Goal: Task Accomplishment & Management: Complete application form

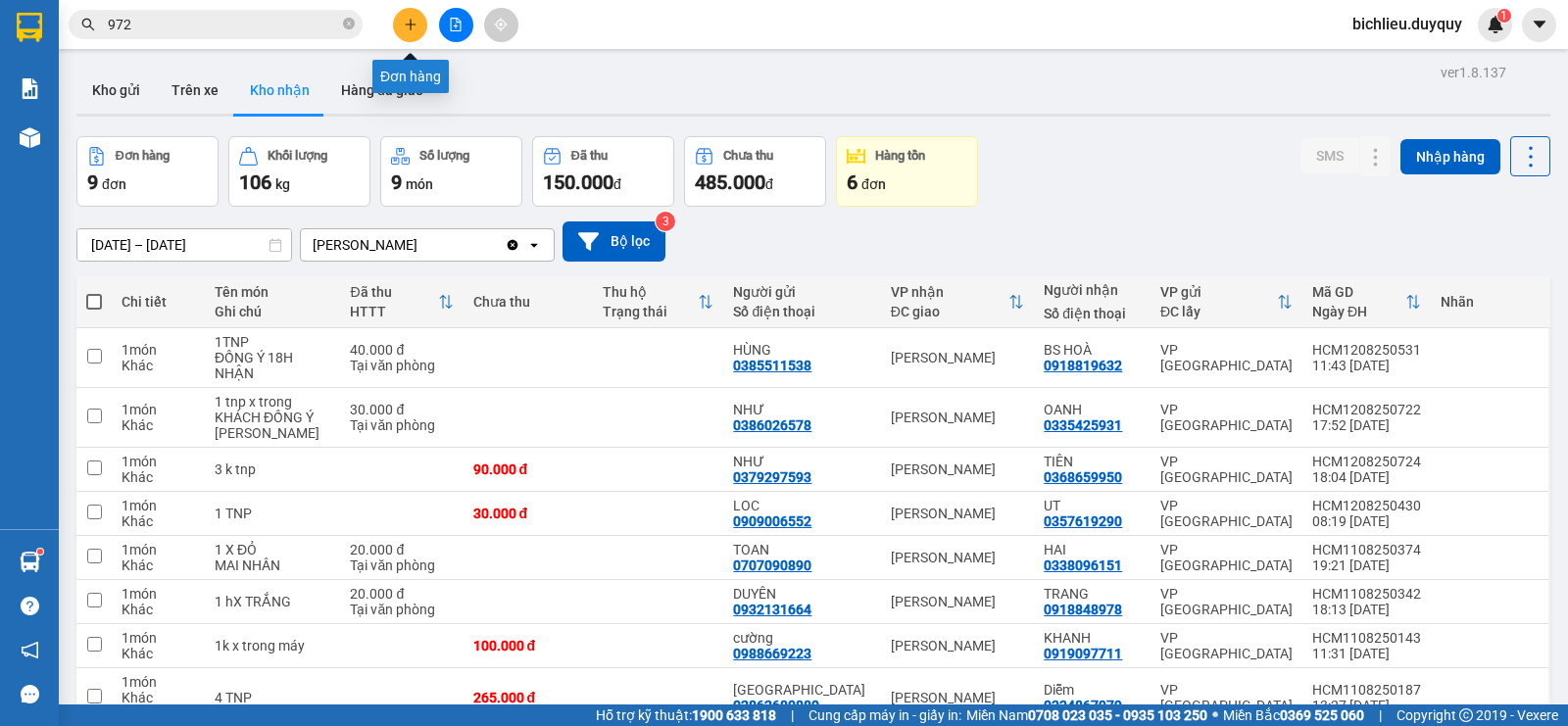
click at [413, 20] on icon "plus" at bounding box center [411, 25] width 14 height 14
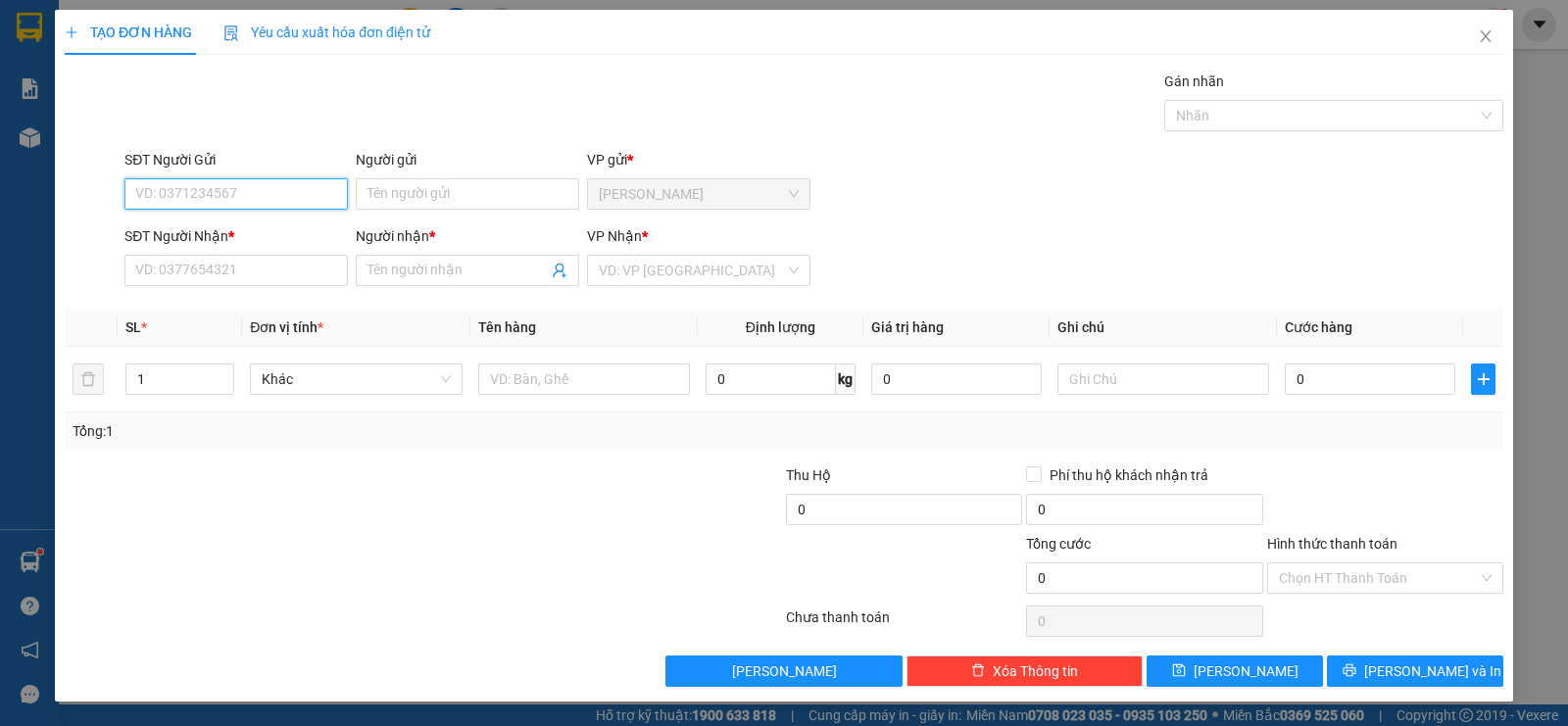
click at [160, 189] on input "SĐT Người Gửi" at bounding box center [237, 194] width 224 height 32
type input "0933990868"
click at [396, 196] on input "Người gửi" at bounding box center [468, 194] width 224 height 32
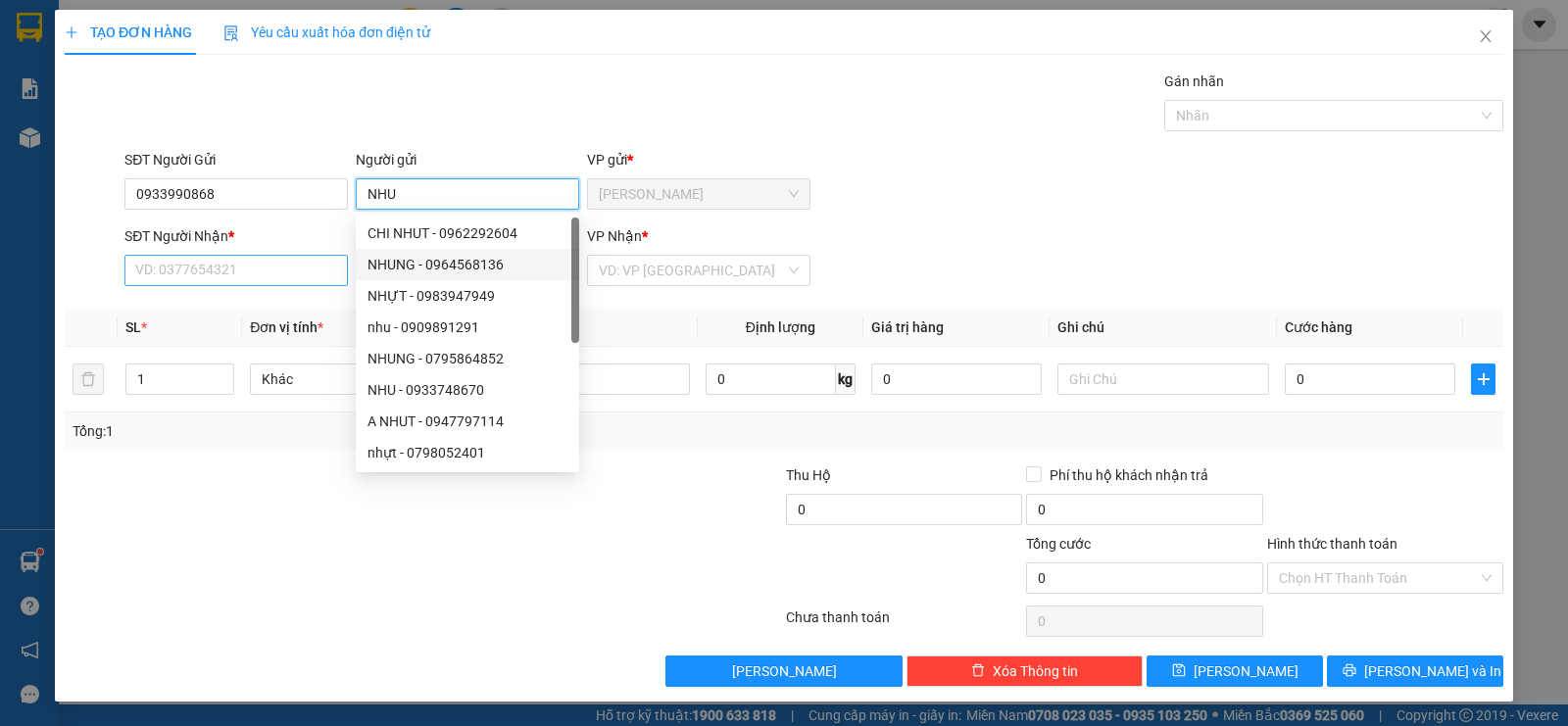
type input "NHU"
click at [187, 281] on input "SĐT Người Nhận *" at bounding box center [237, 270] width 224 height 32
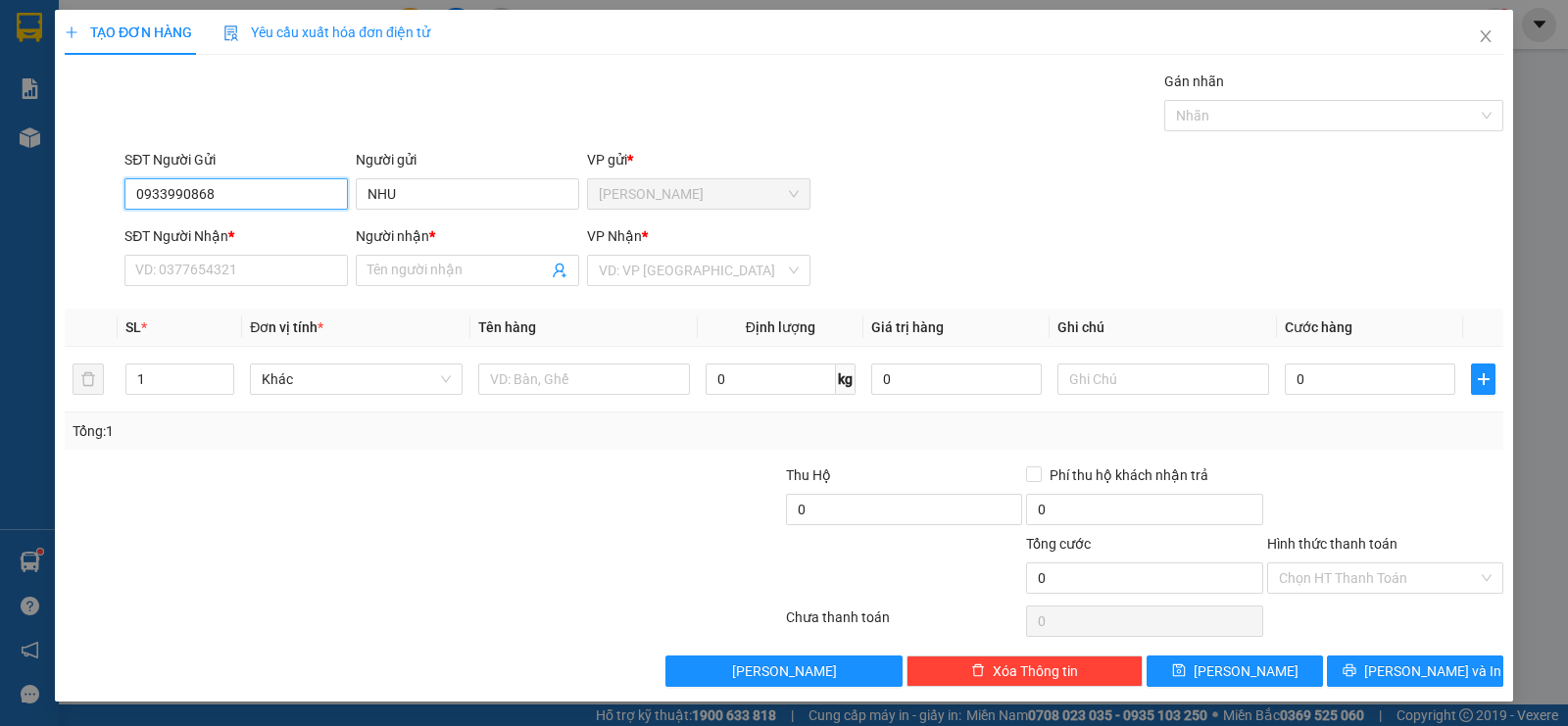
click at [224, 192] on input "0933990868" at bounding box center [237, 194] width 224 height 32
type input "0933990866"
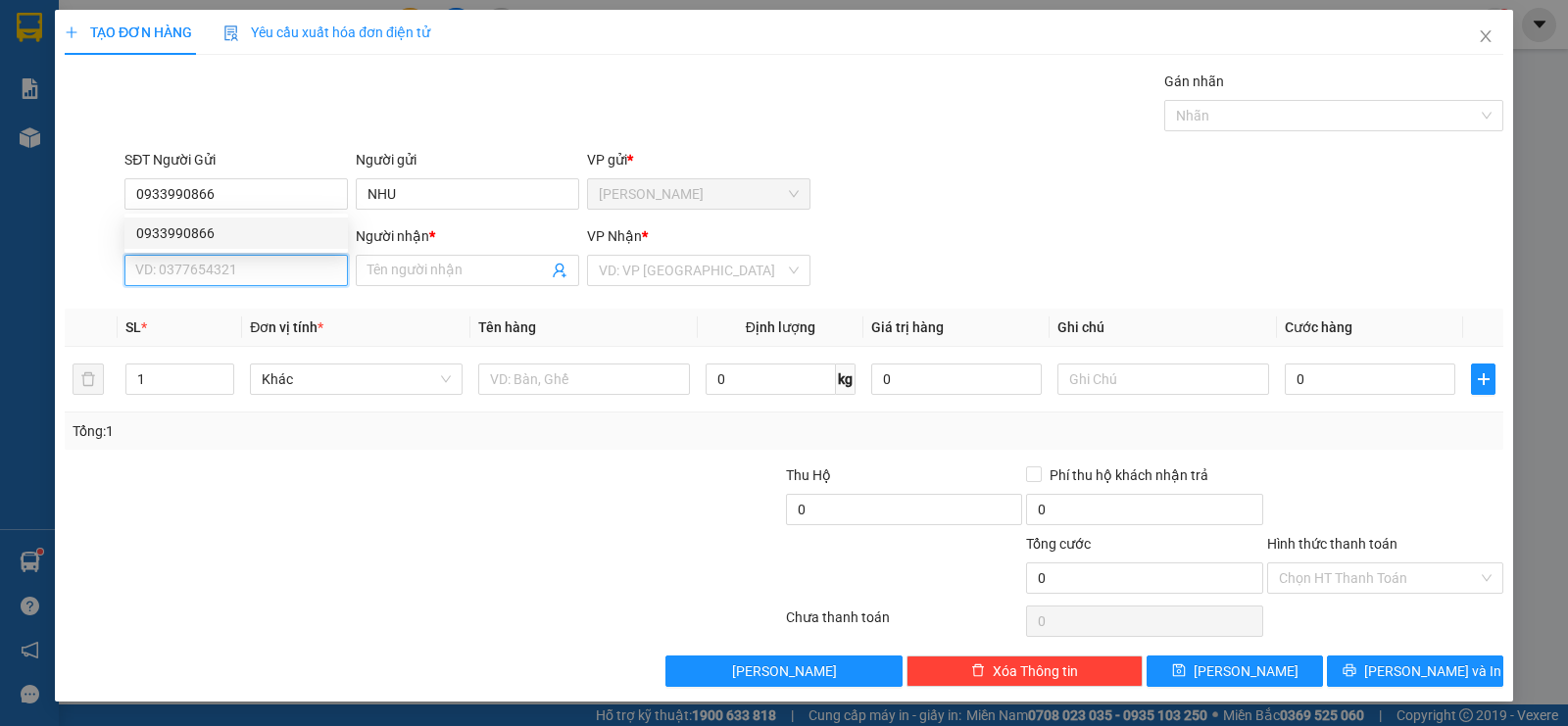
click at [173, 279] on input "SĐT Người Nhận *" at bounding box center [237, 270] width 224 height 32
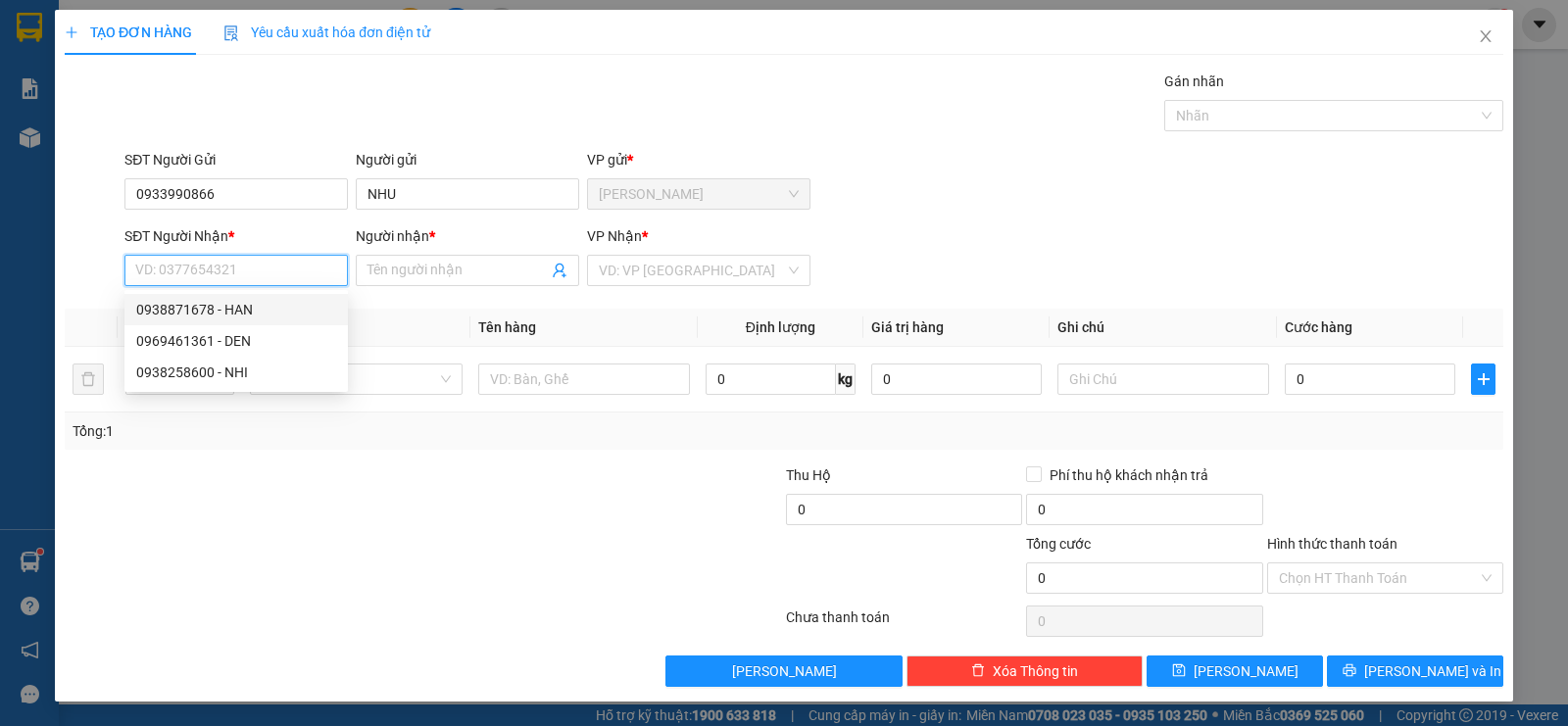
click at [178, 271] on input "SĐT Người Nhận *" at bounding box center [237, 270] width 224 height 32
type input "0938871678"
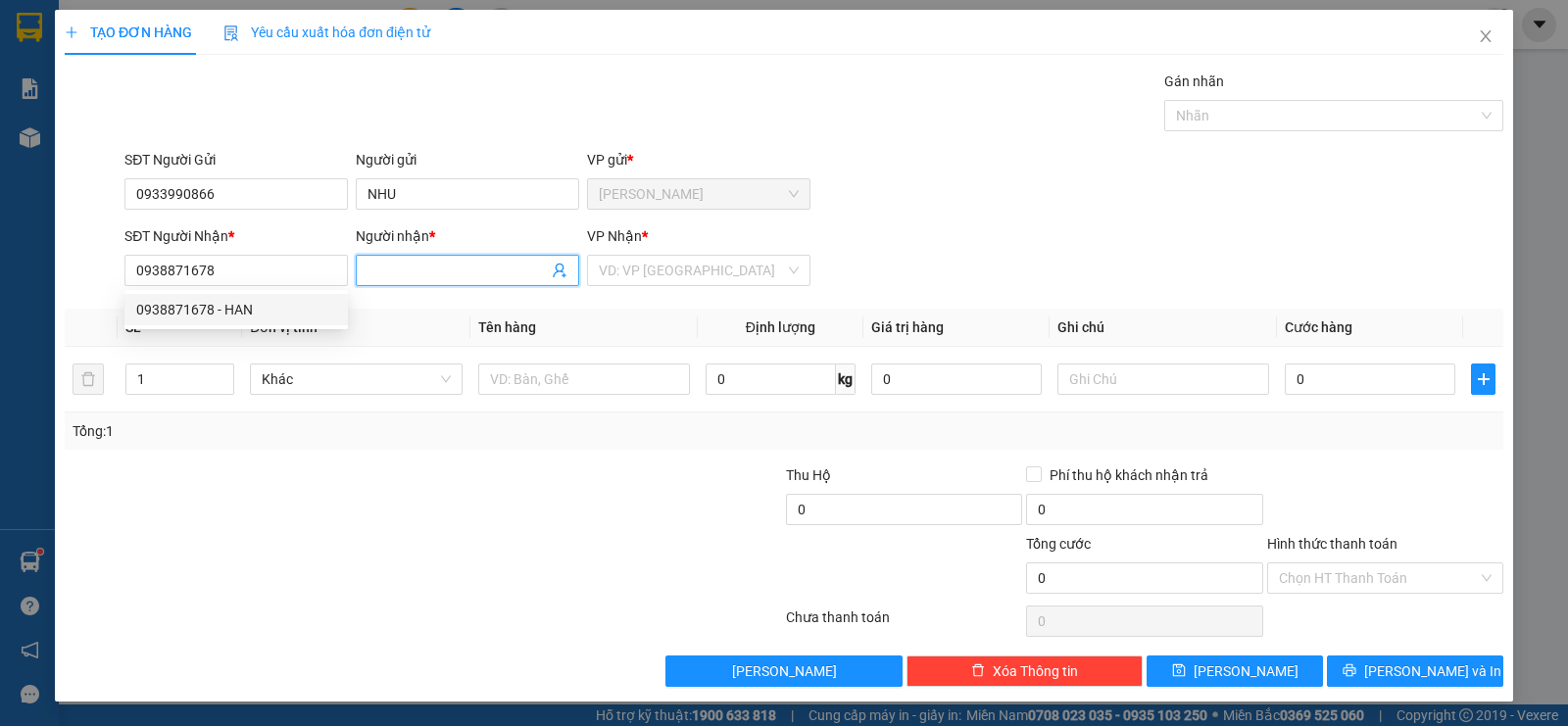
click at [366, 266] on span at bounding box center [468, 270] width 224 height 32
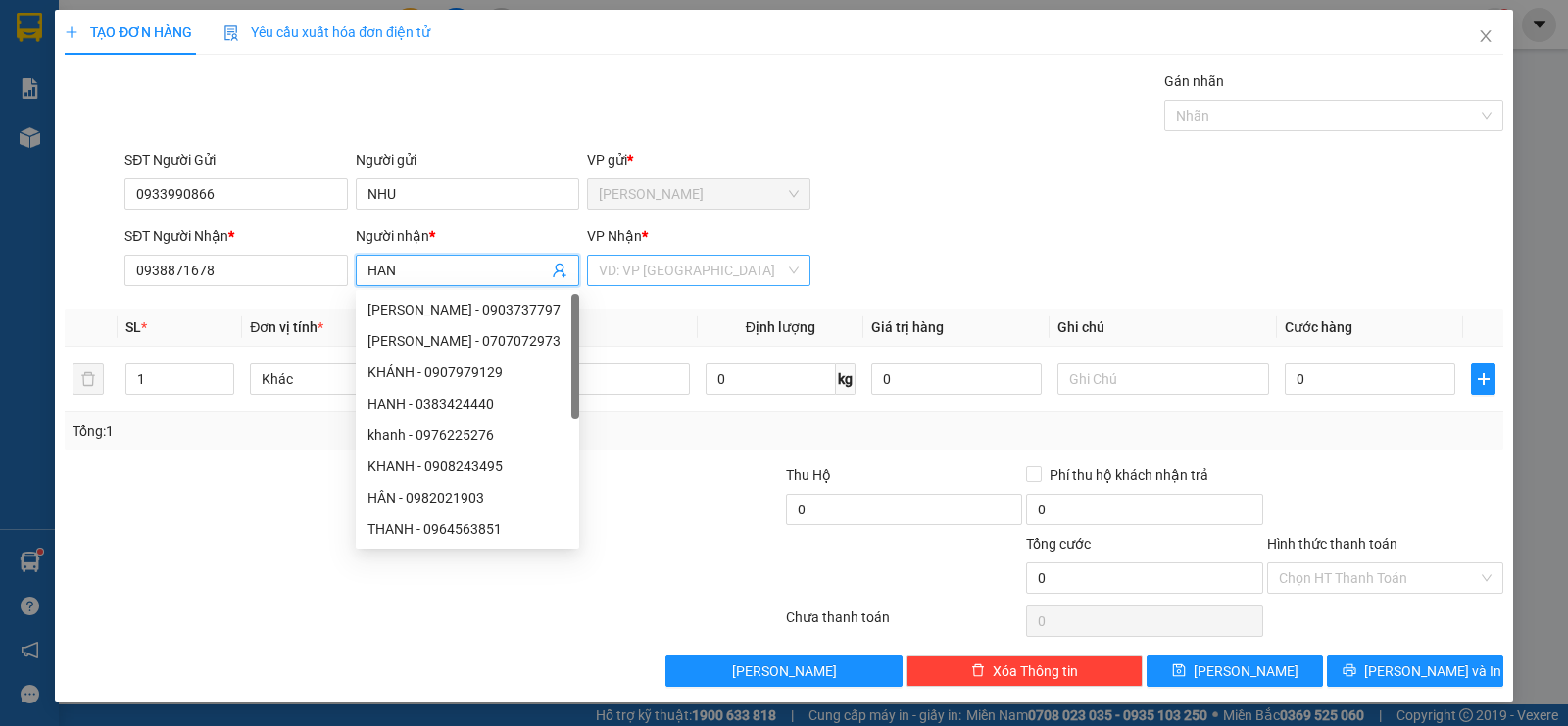
type input "HAN"
click at [609, 269] on input "search" at bounding box center [691, 270] width 186 height 30
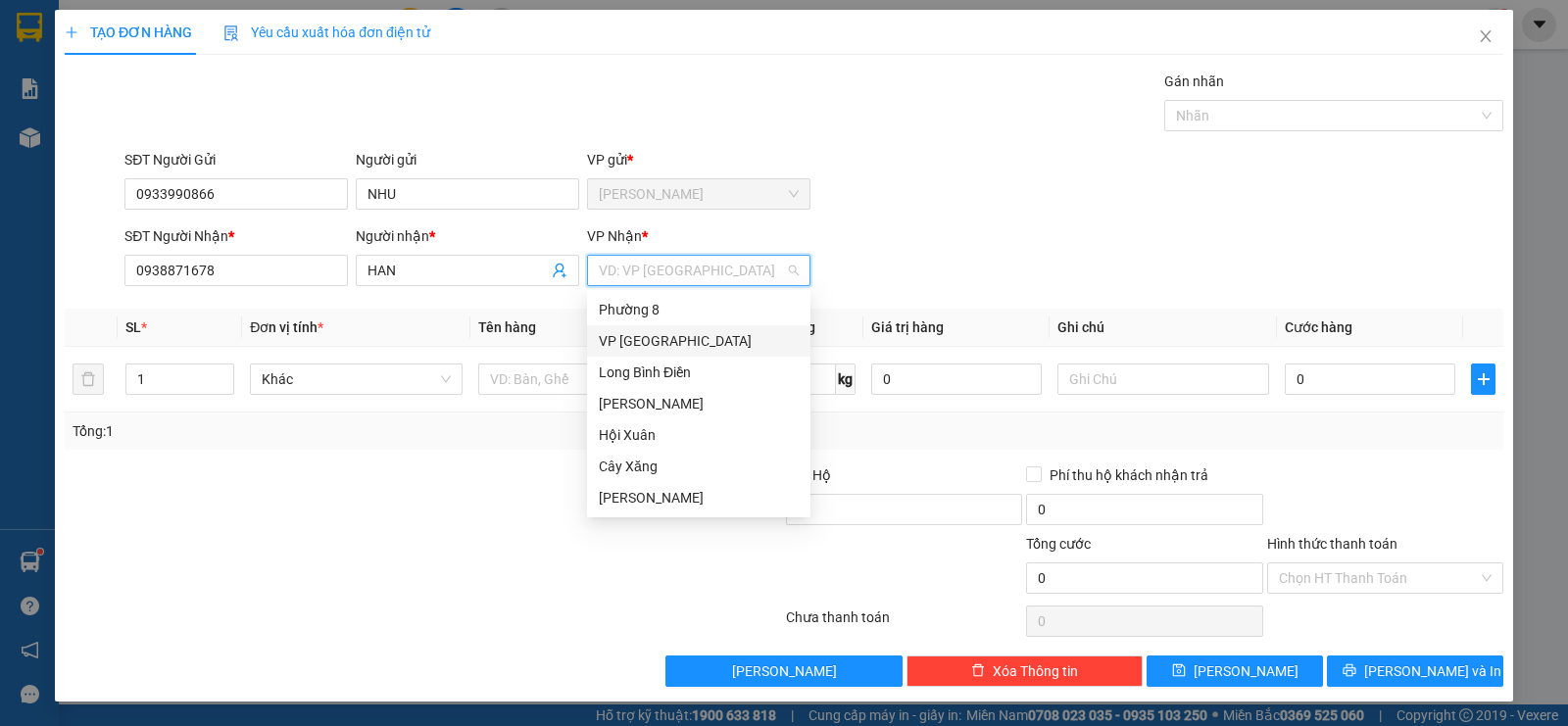
click at [616, 343] on div "VP [GEOGRAPHIC_DATA]" at bounding box center [698, 341] width 200 height 22
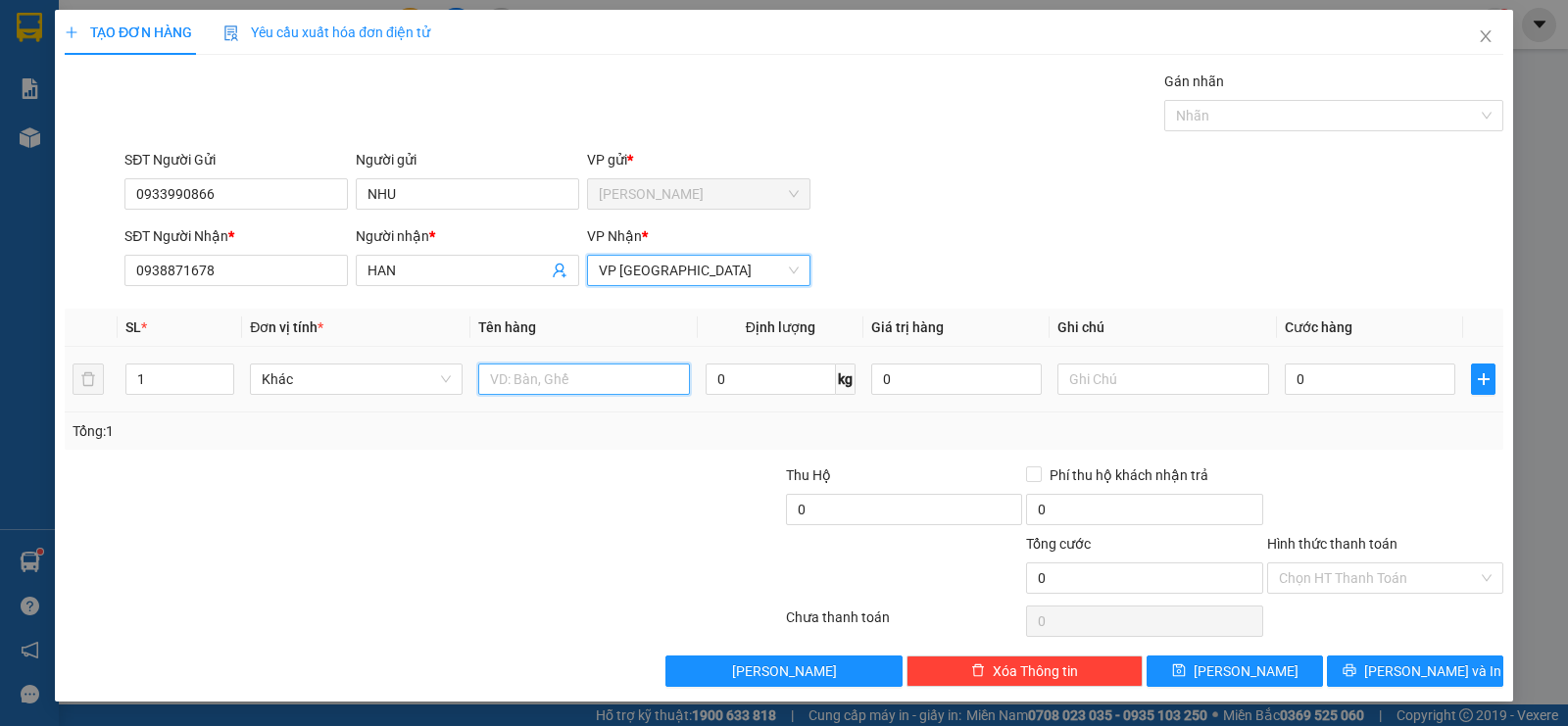
click at [560, 381] on input "text" at bounding box center [584, 379] width 212 height 32
type input "1XOP TRANG"
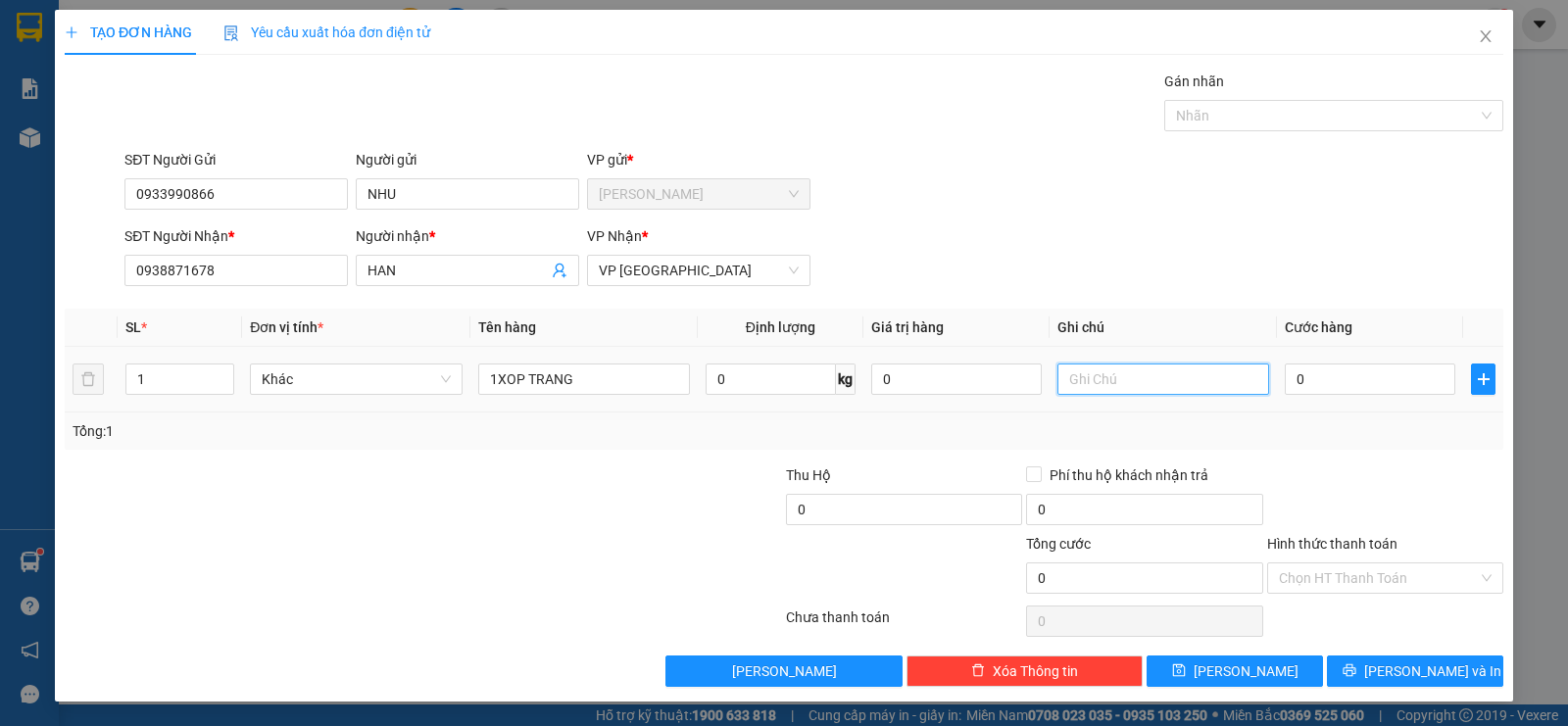
click at [1086, 373] on input "text" at bounding box center [1163, 379] width 212 height 32
type input "DO AN"
click at [1341, 378] on input "0" at bounding box center [1370, 379] width 170 height 32
type input "2"
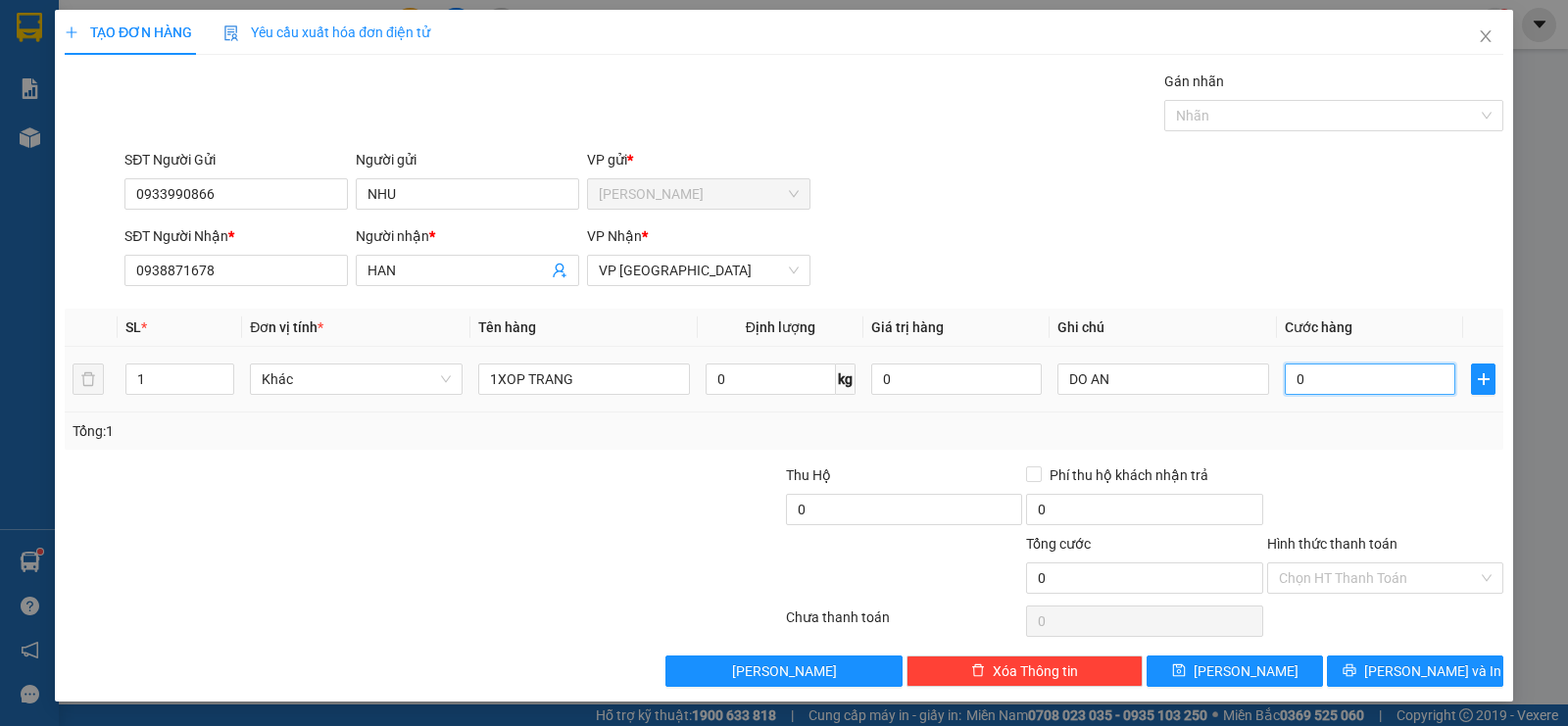
type input "2"
type input "25"
type input "250"
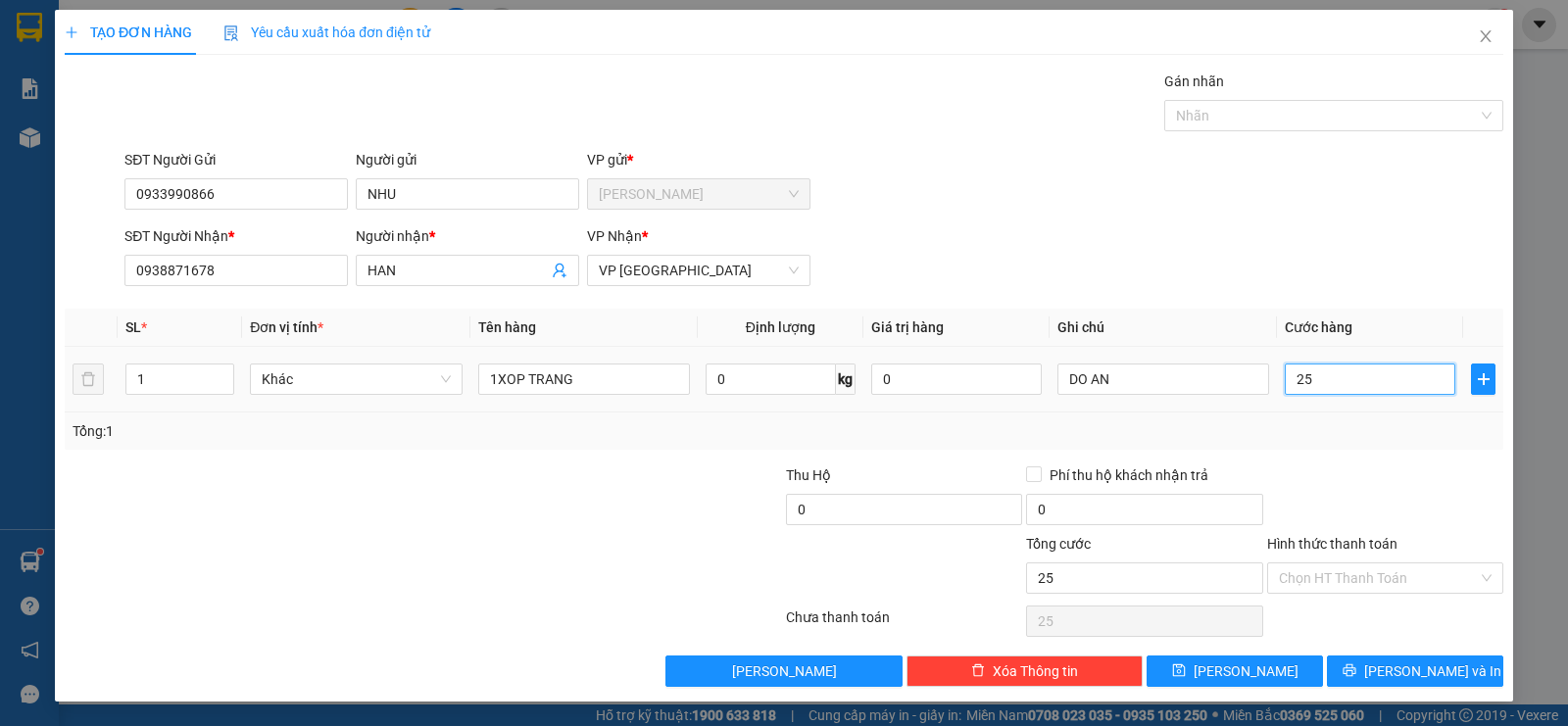
type input "250"
type input "2.500"
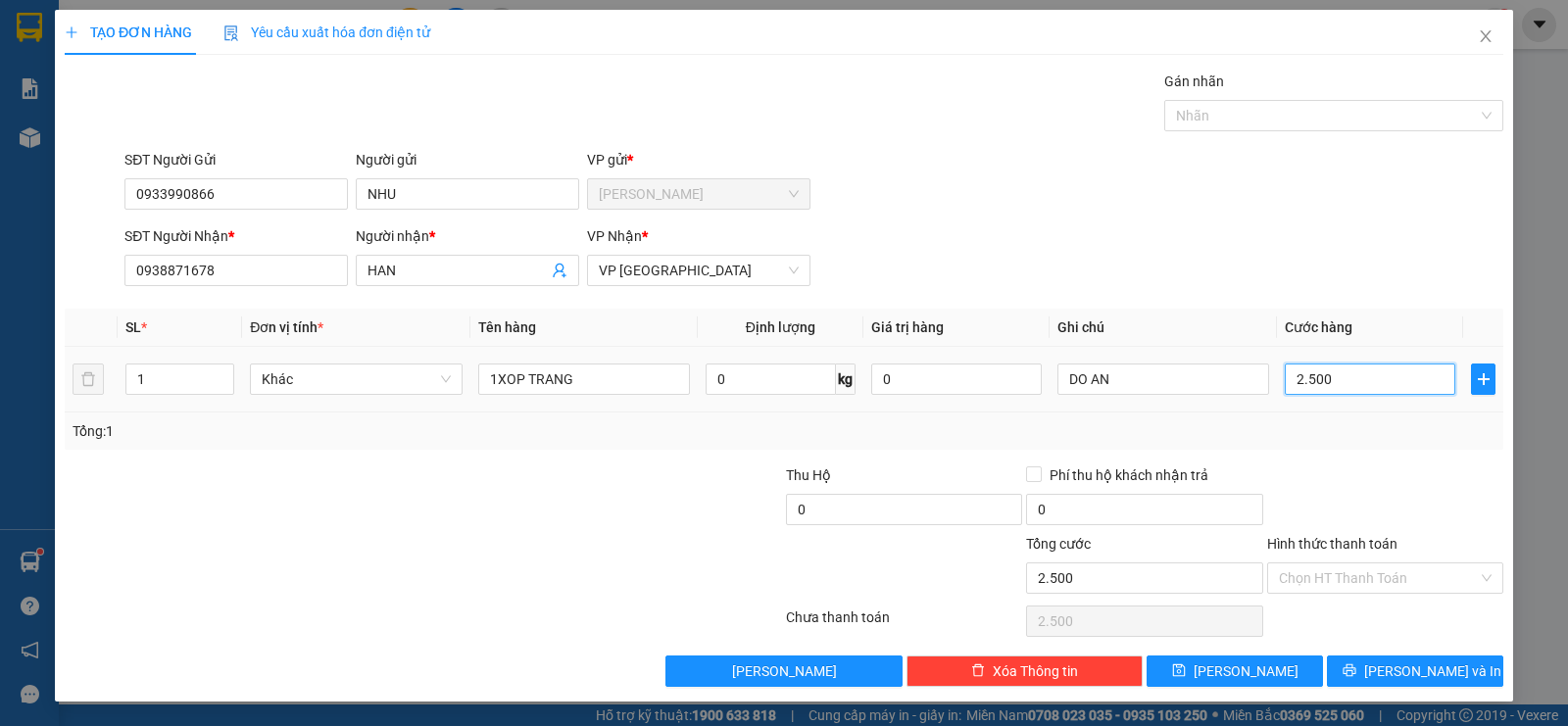
type input "25.000"
drag, startPoint x: 1299, startPoint y: 573, endPoint x: 1282, endPoint y: 612, distance: 42.5
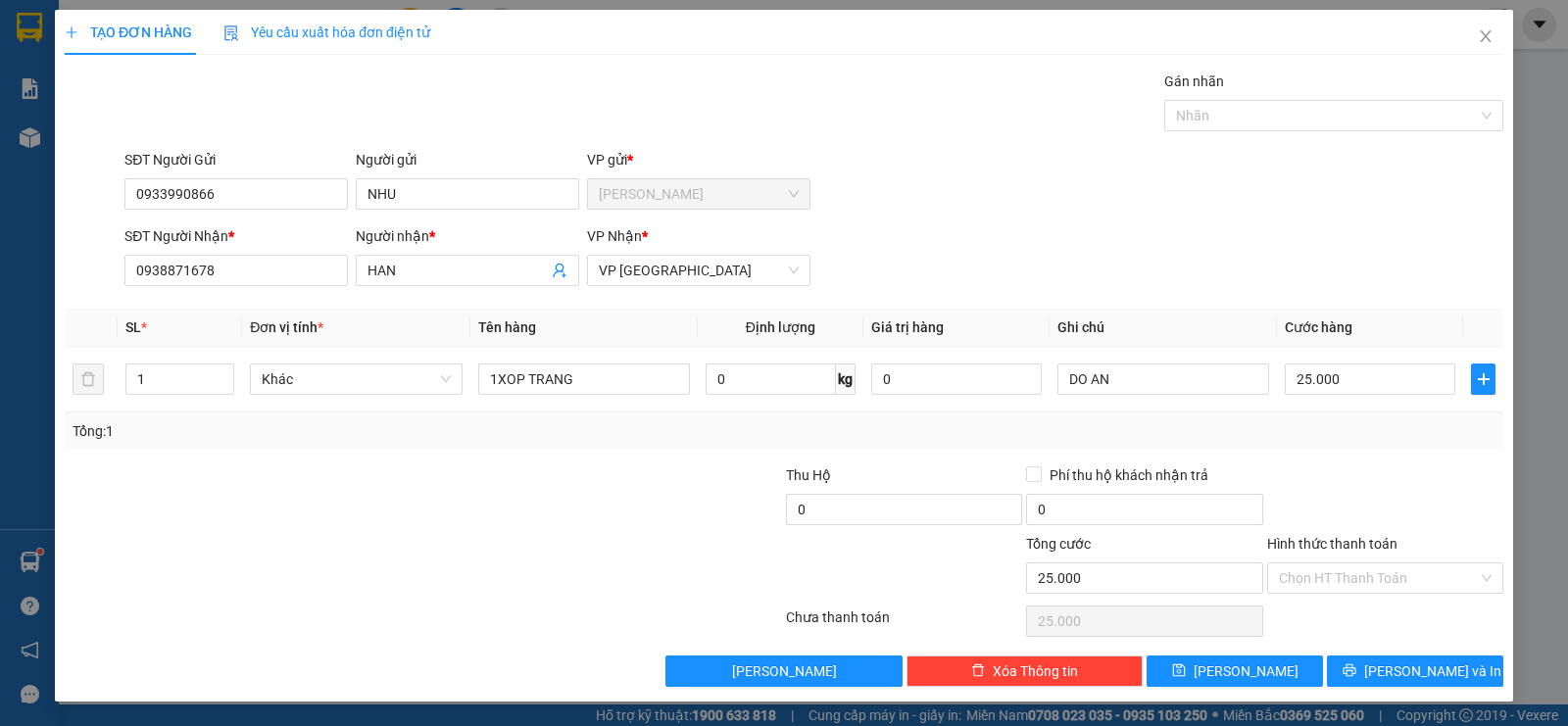
click at [1299, 576] on input "Hình thức thanh toán" at bounding box center [1378, 578] width 199 height 30
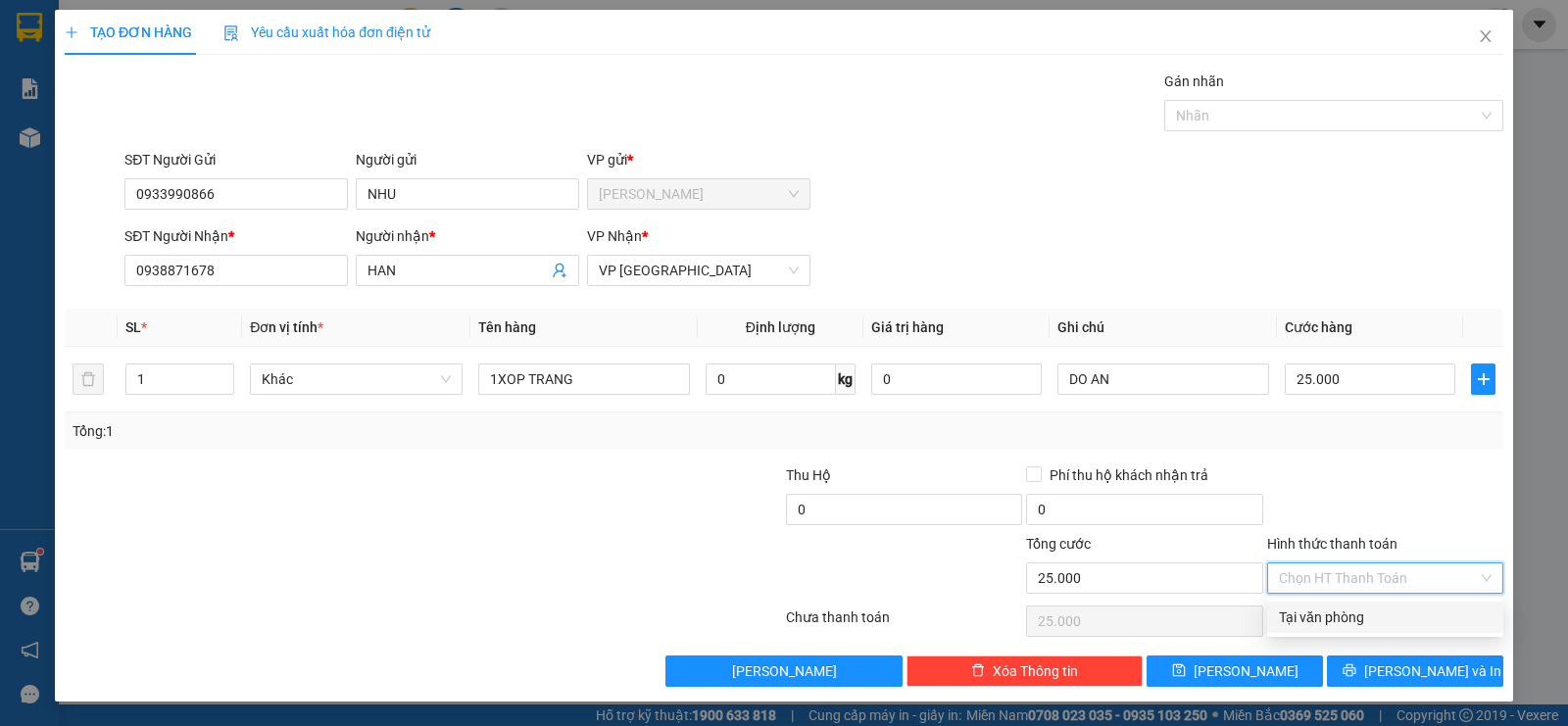
click at [1295, 615] on div "Tại văn phòng" at bounding box center [1385, 617] width 213 height 22
type input "0"
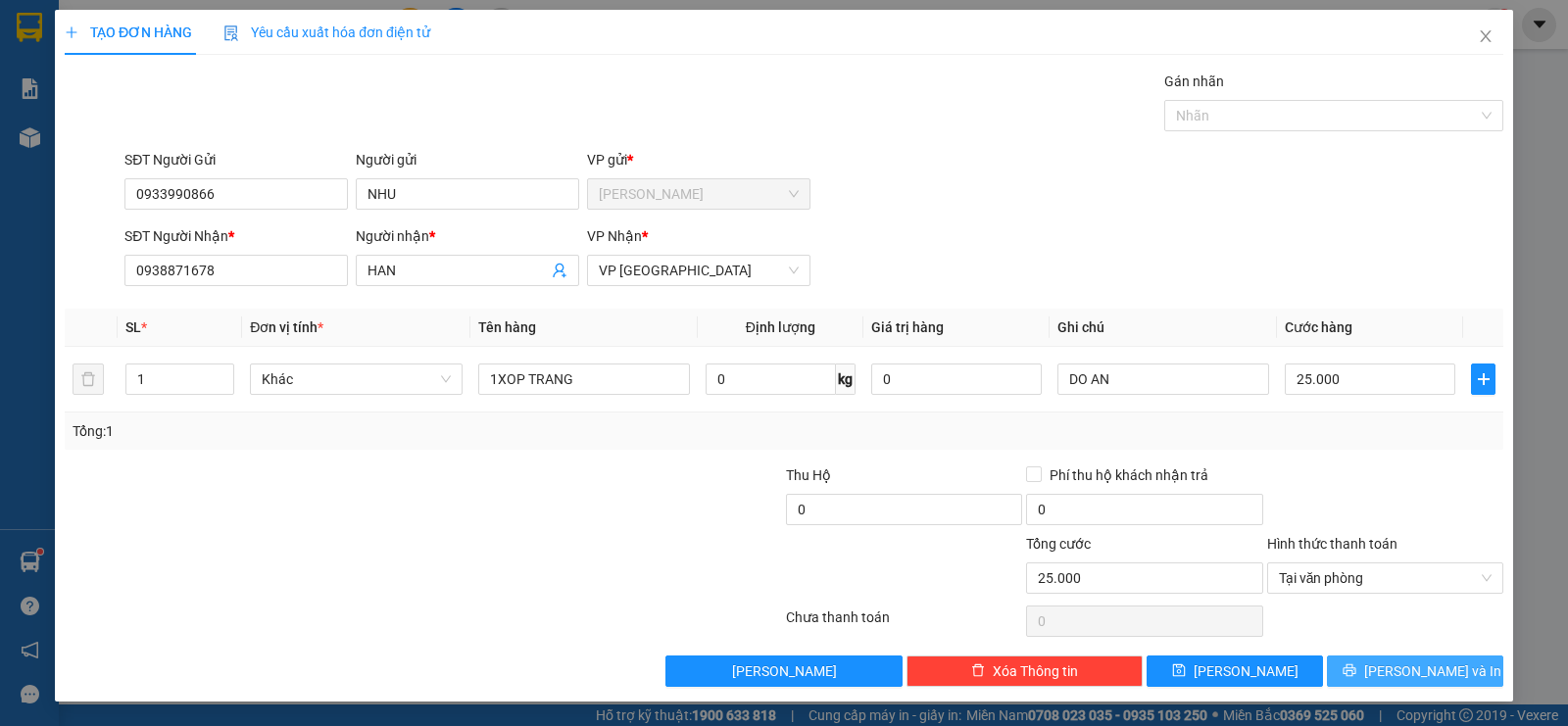
click at [1407, 672] on span "[PERSON_NAME] và In" at bounding box center [1432, 672] width 137 height 22
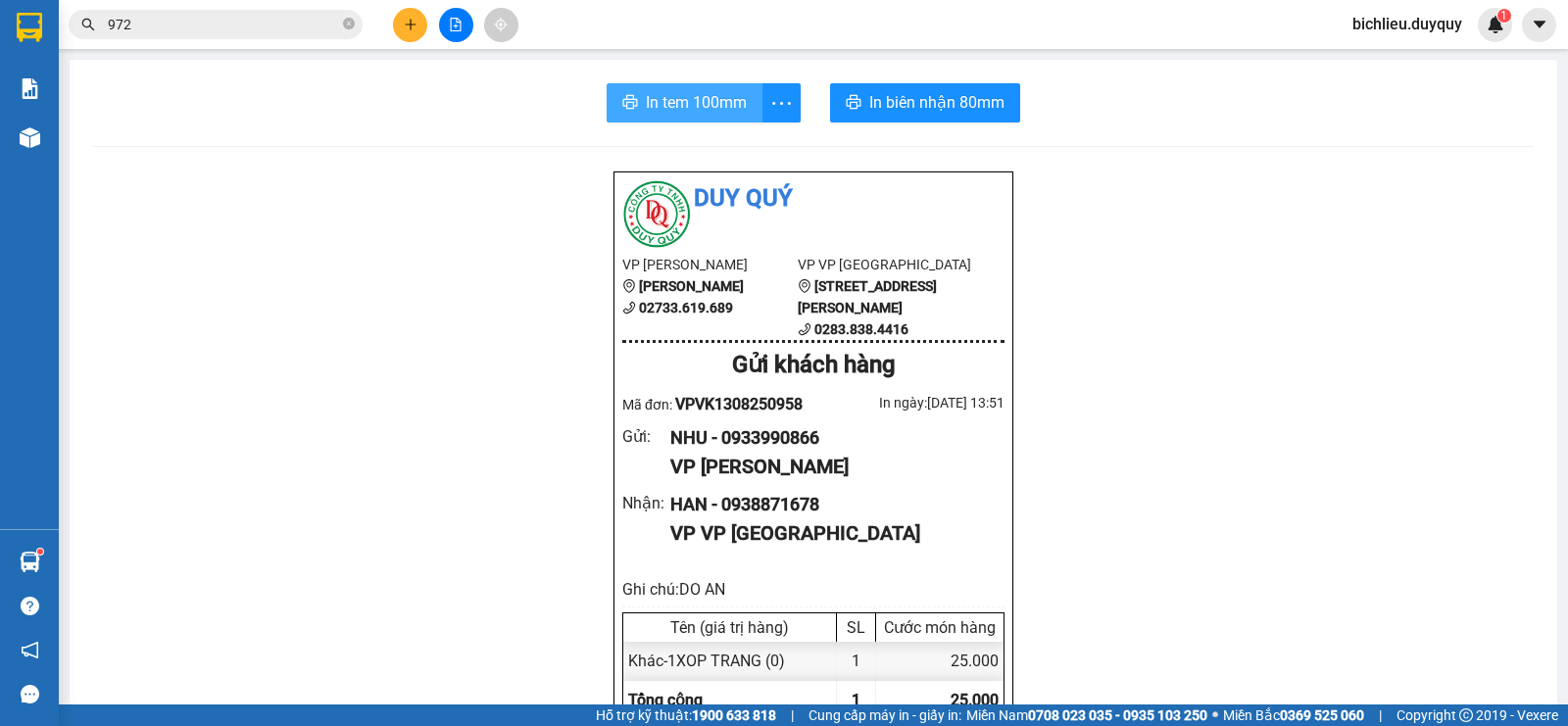
click at [703, 105] on span "In tem 100mm" at bounding box center [696, 102] width 101 height 25
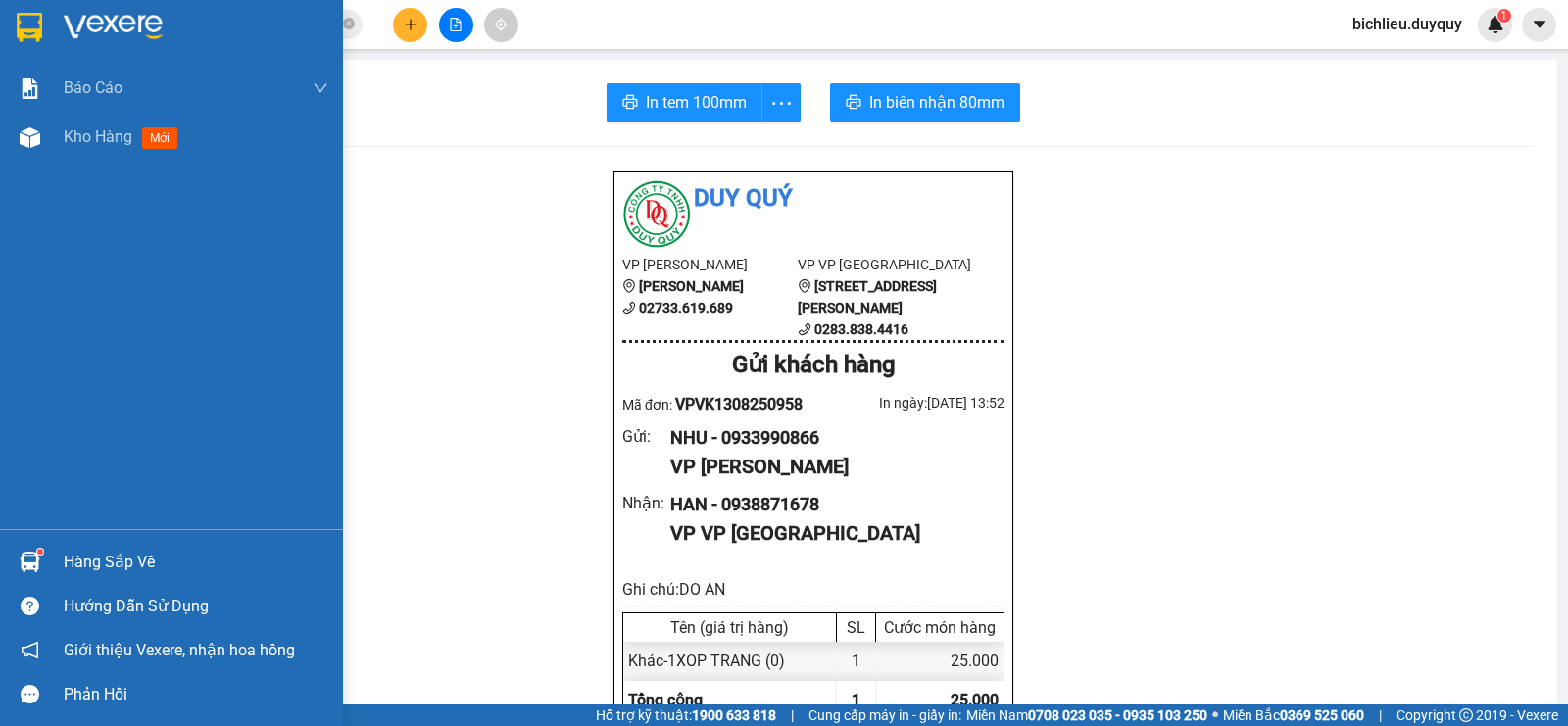
drag, startPoint x: 33, startPoint y: 20, endPoint x: 717, endPoint y: 725, distance: 982.3
click at [32, 20] on img at bounding box center [30, 28] width 26 height 30
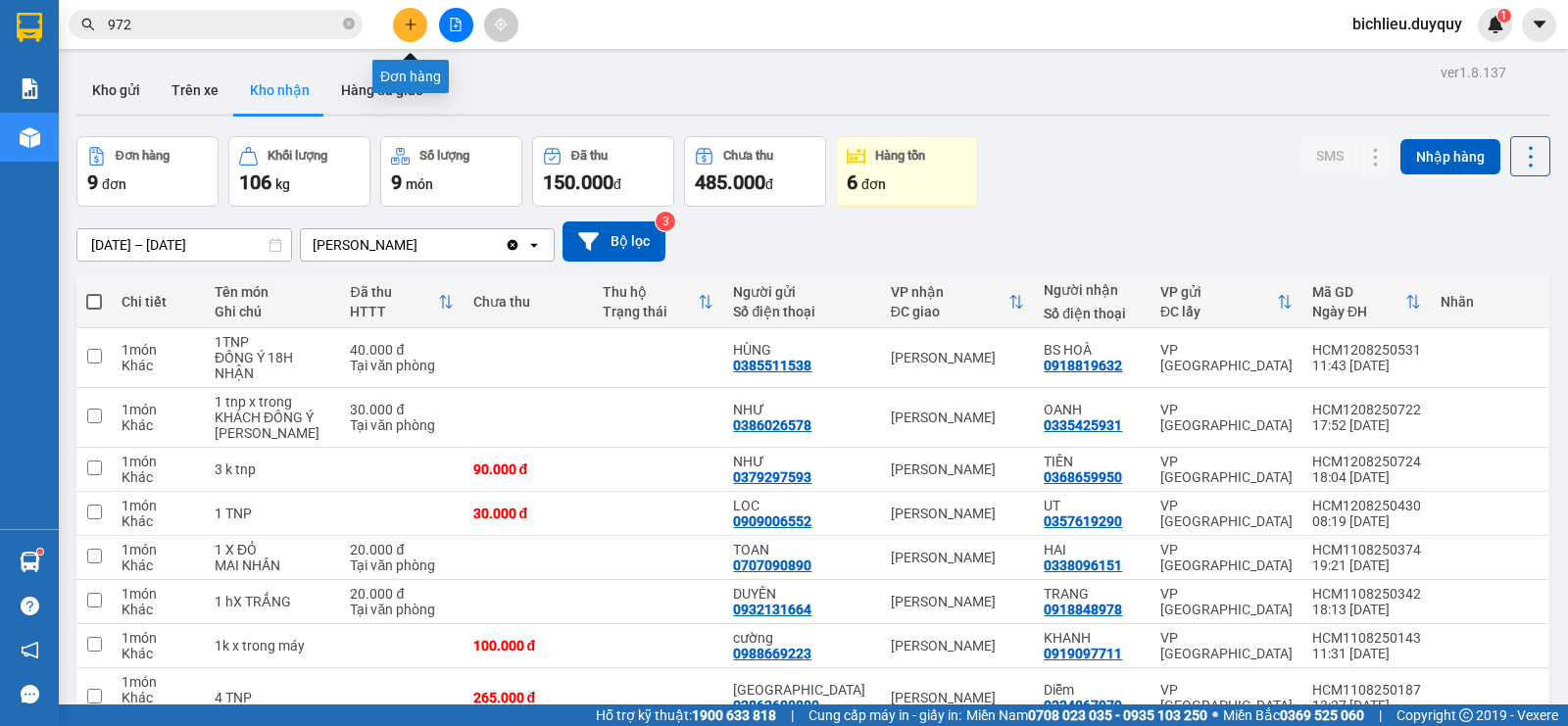
click at [408, 31] on icon "plus" at bounding box center [411, 25] width 14 height 14
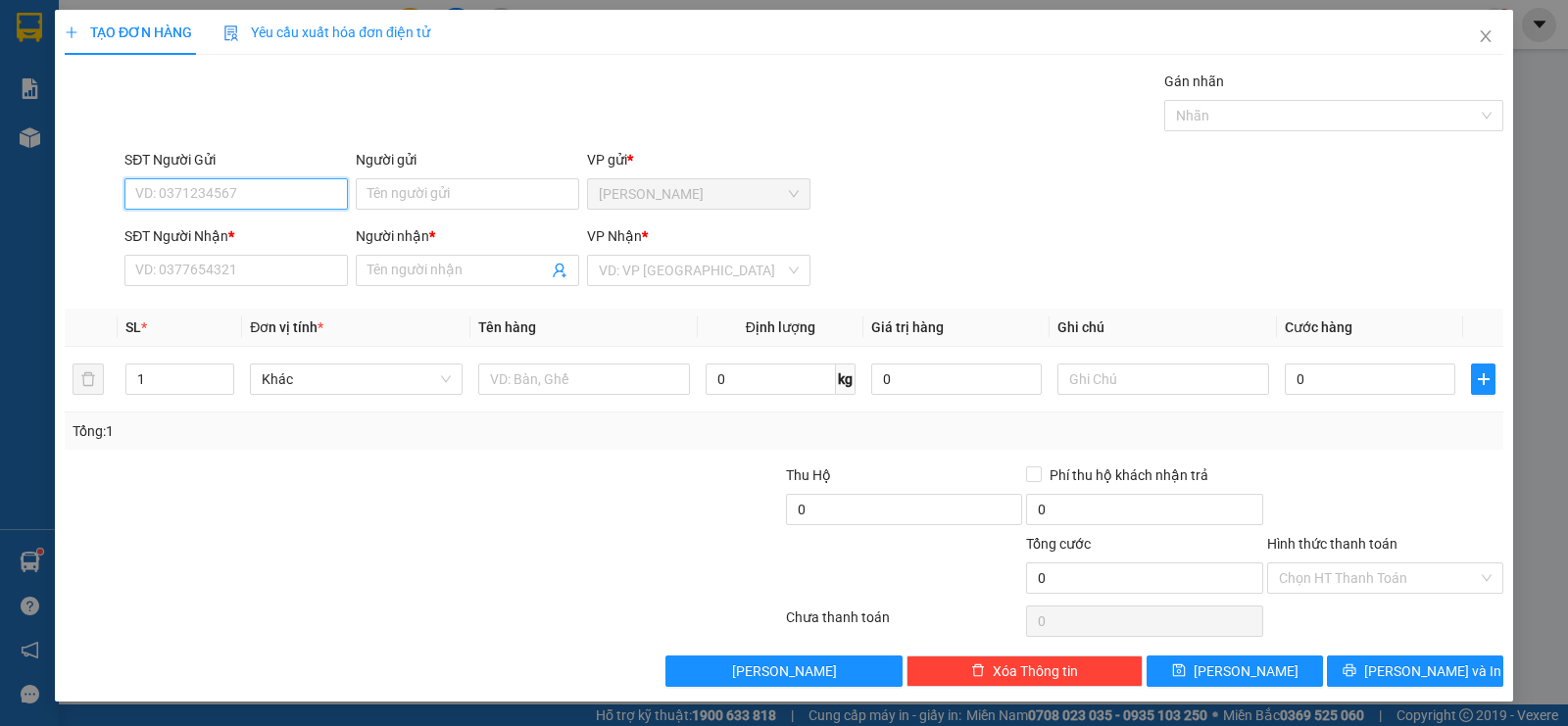
click at [163, 196] on input "SĐT Người Gửi" at bounding box center [237, 194] width 224 height 32
type input "0326853624"
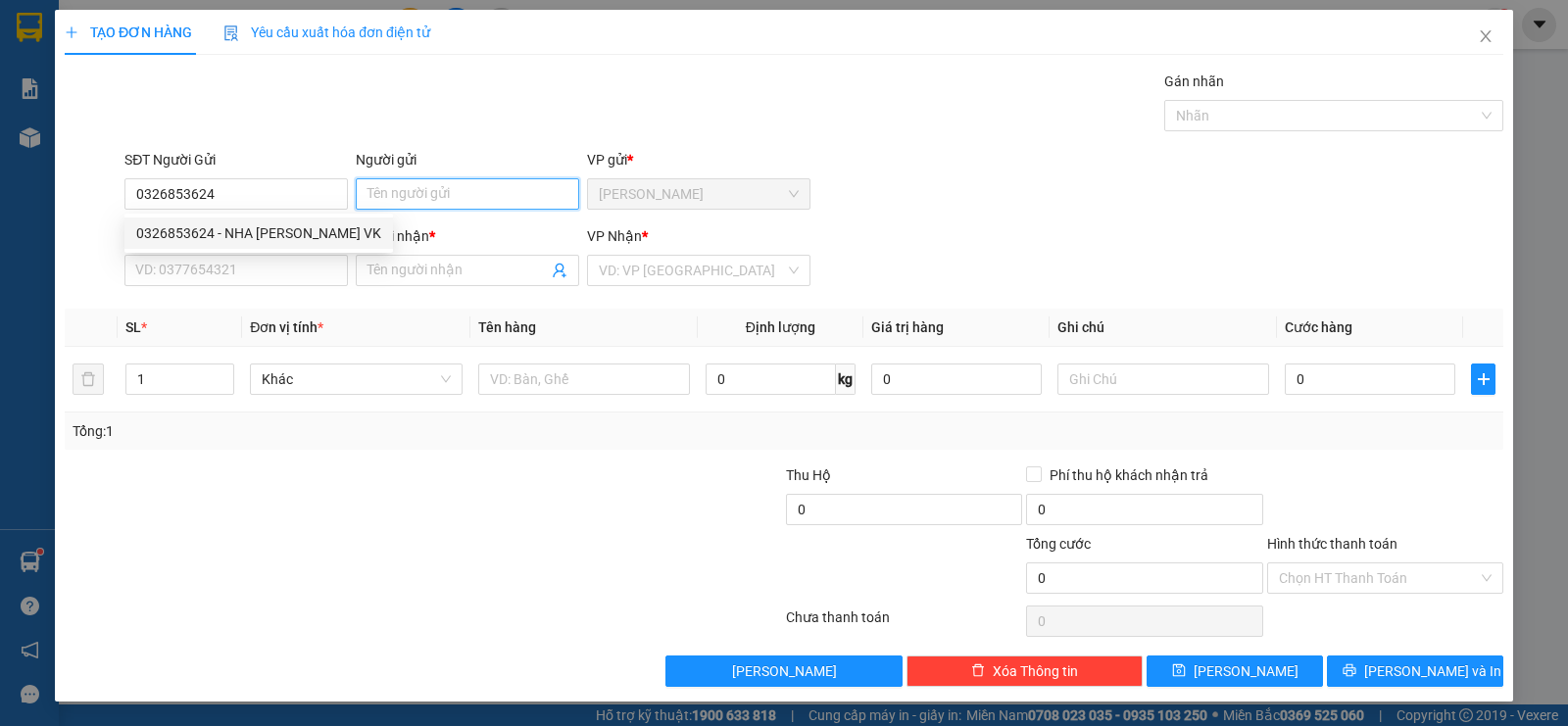
click at [369, 206] on input "Người gửi" at bounding box center [468, 194] width 224 height 32
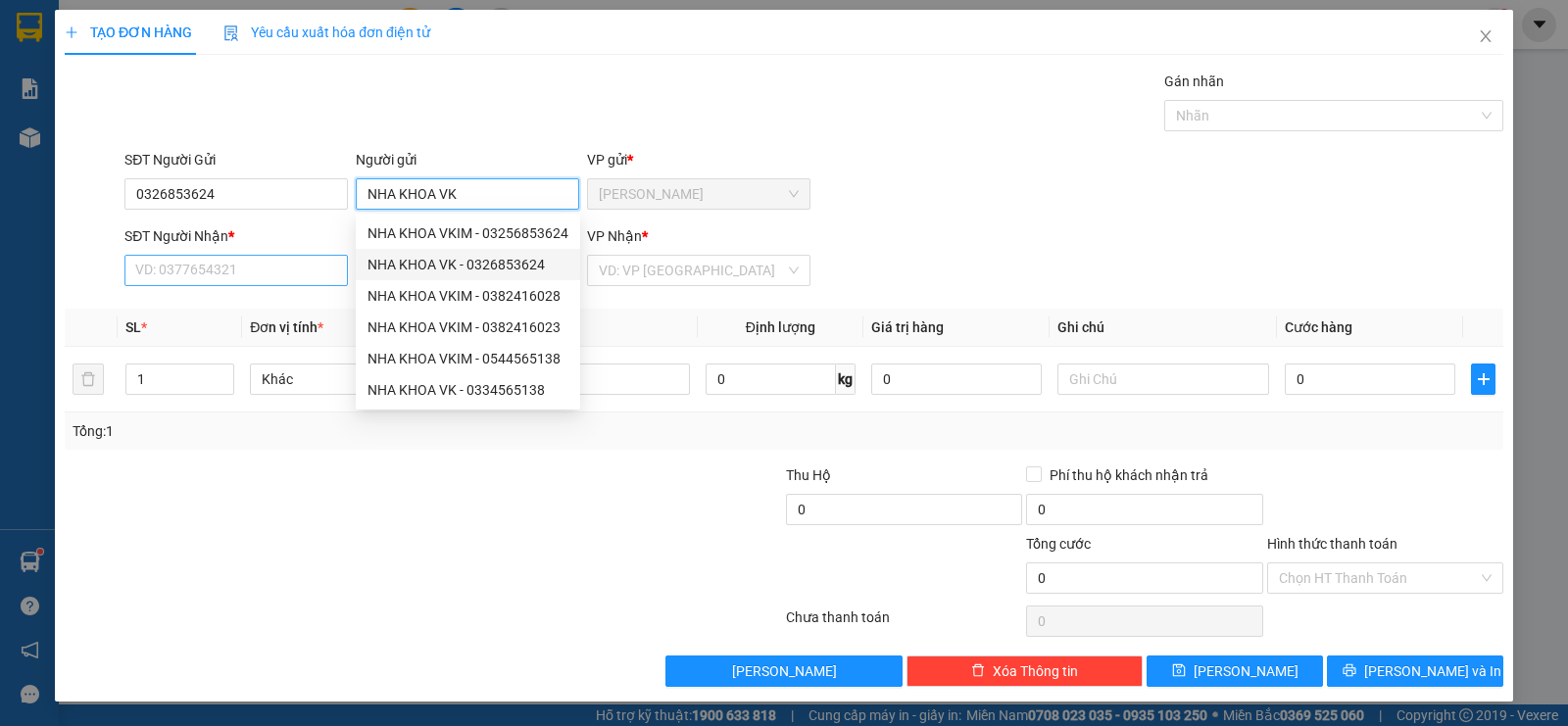
type input "NHA KHOA VK"
click at [306, 267] on input "SĐT Người Nhận *" at bounding box center [237, 270] width 224 height 32
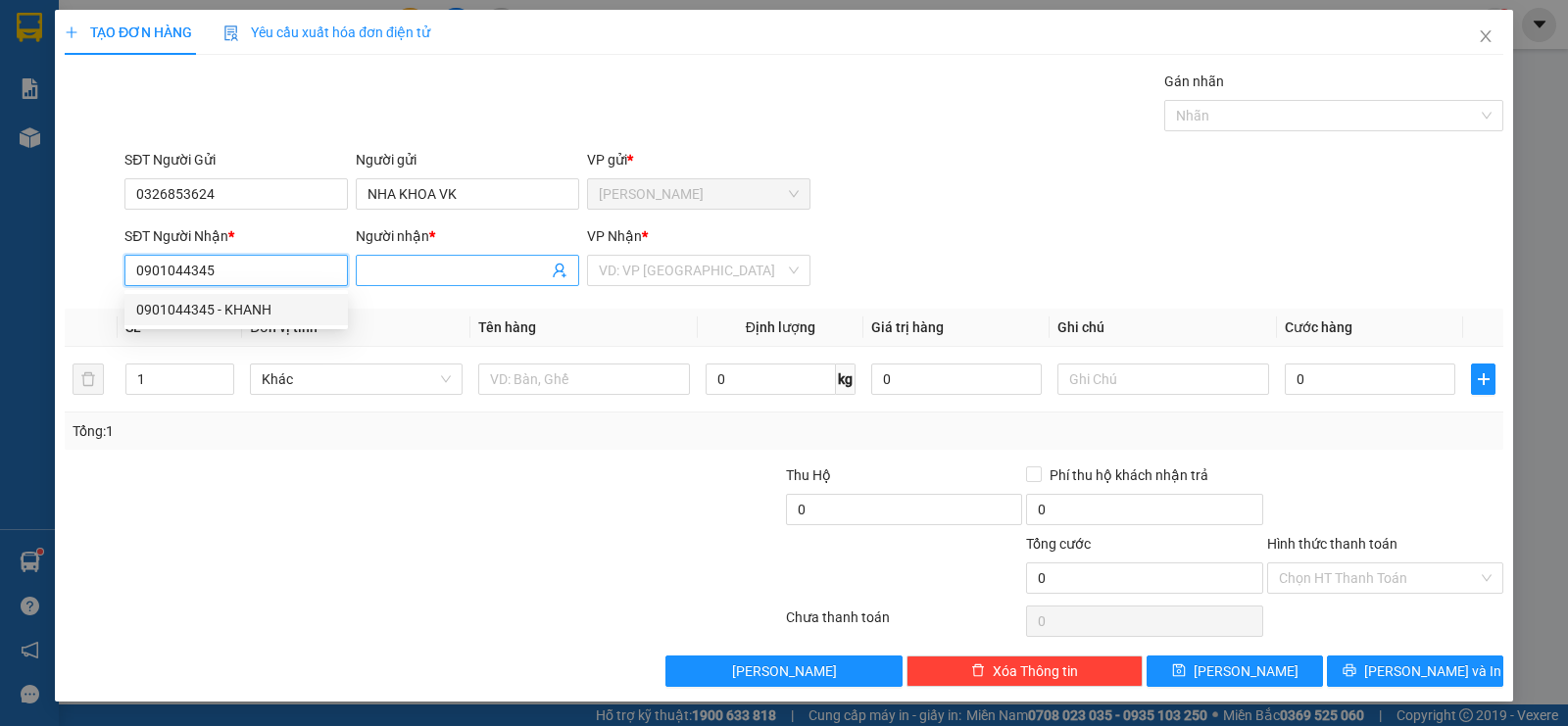
type input "0901044345"
click at [372, 274] on input "Người nhận *" at bounding box center [458, 270] width 180 height 22
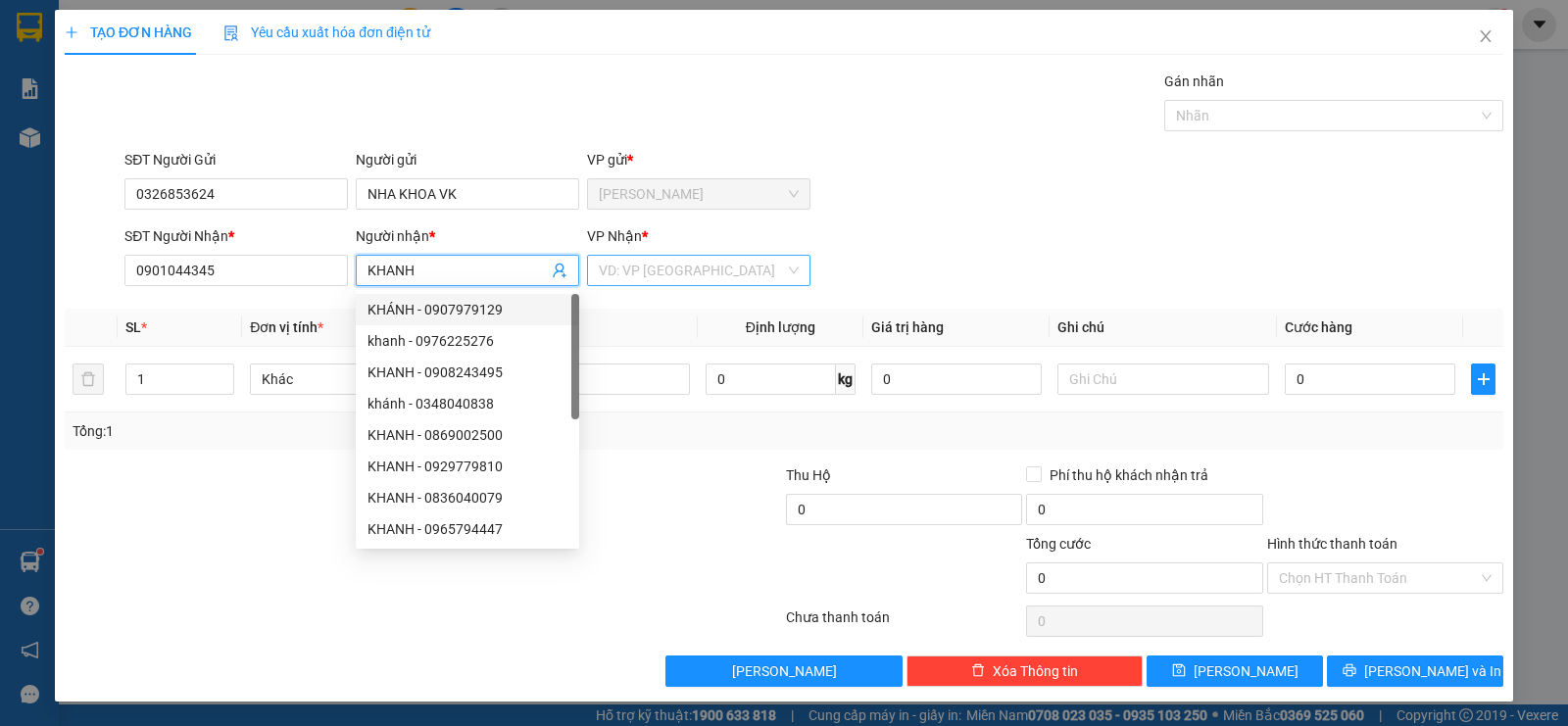
type input "KHANH"
click at [679, 274] on input "search" at bounding box center [691, 270] width 186 height 30
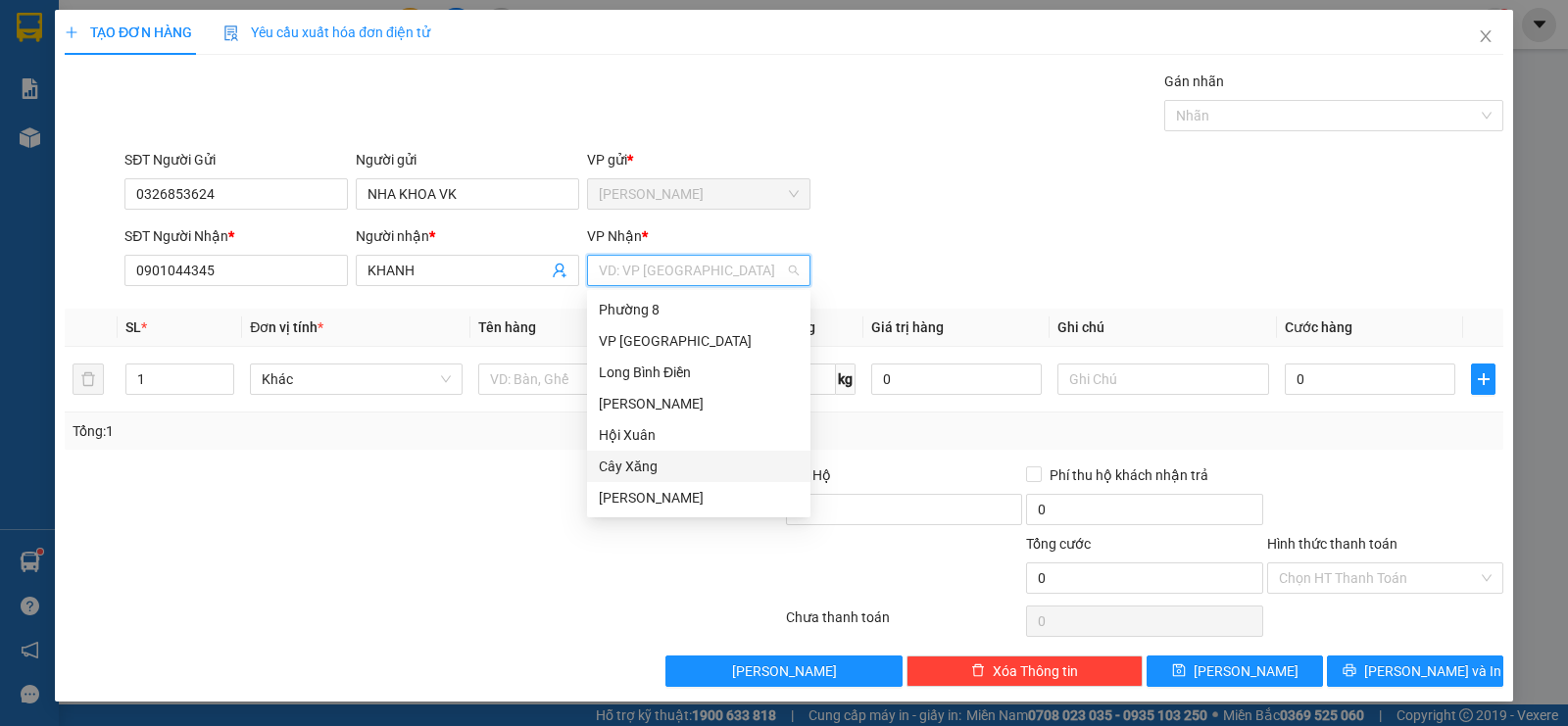
click at [661, 470] on div "Cây Xăng" at bounding box center [698, 467] width 200 height 22
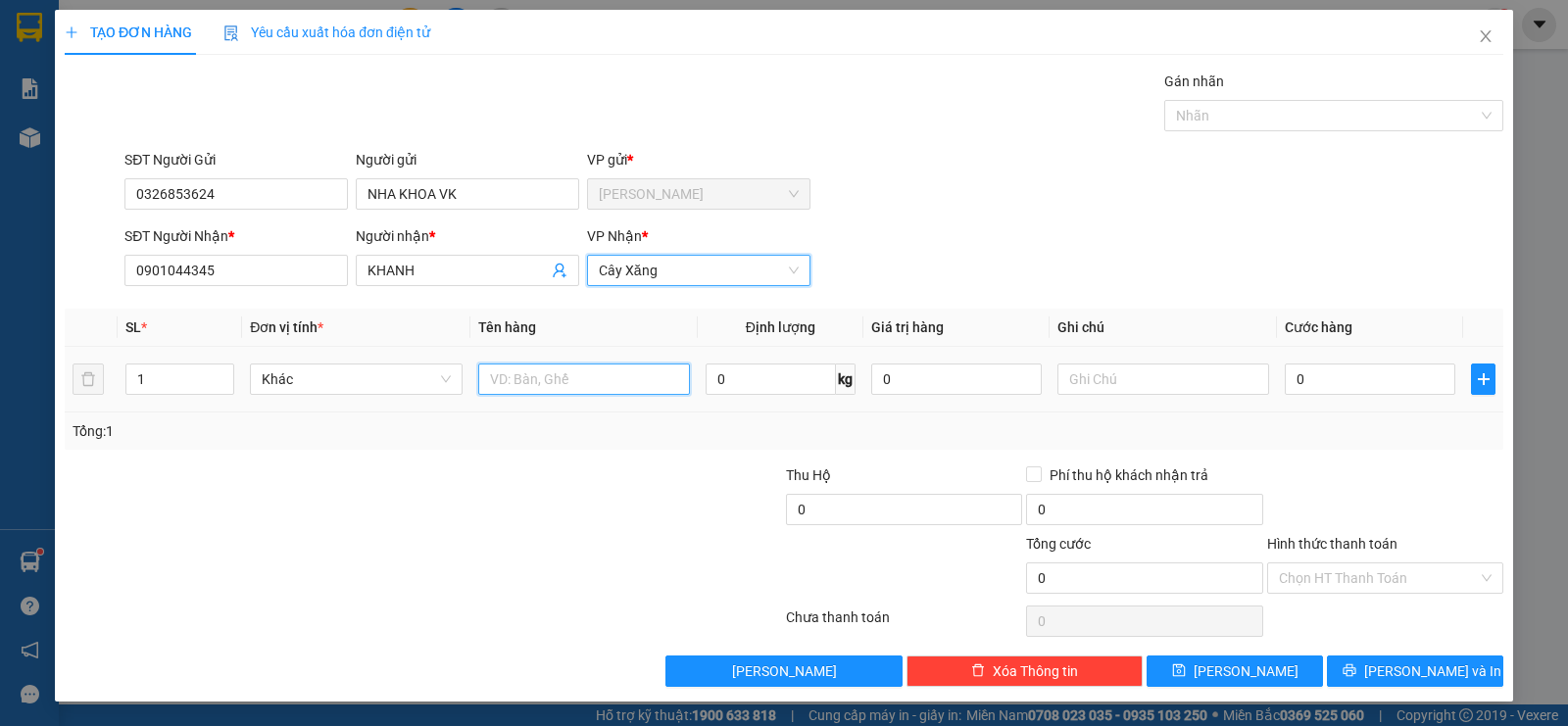
click at [514, 377] on input "text" at bounding box center [584, 379] width 212 height 32
type input "1HNP"
click at [1373, 392] on input "0" at bounding box center [1370, 379] width 170 height 32
type input "2"
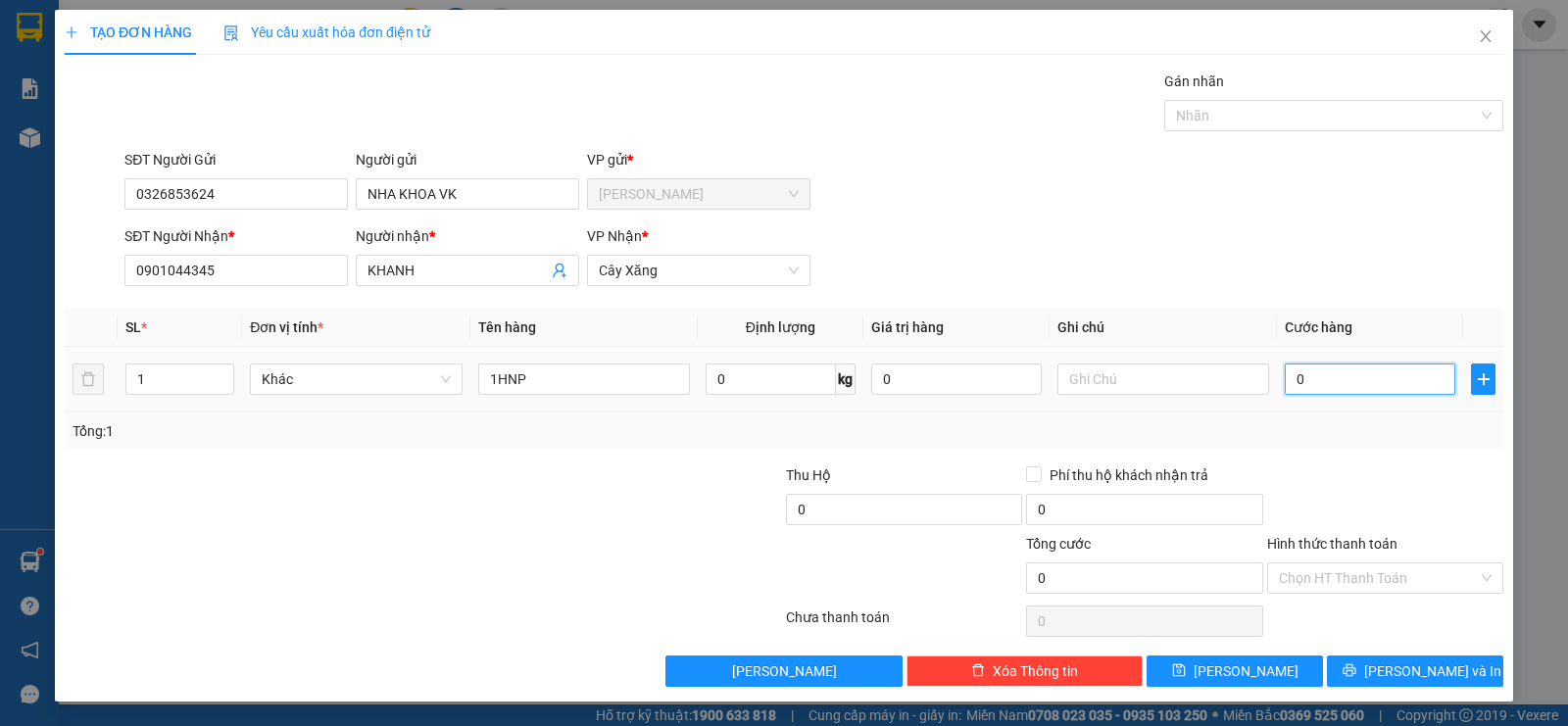
type input "2"
type input "20"
type input "200"
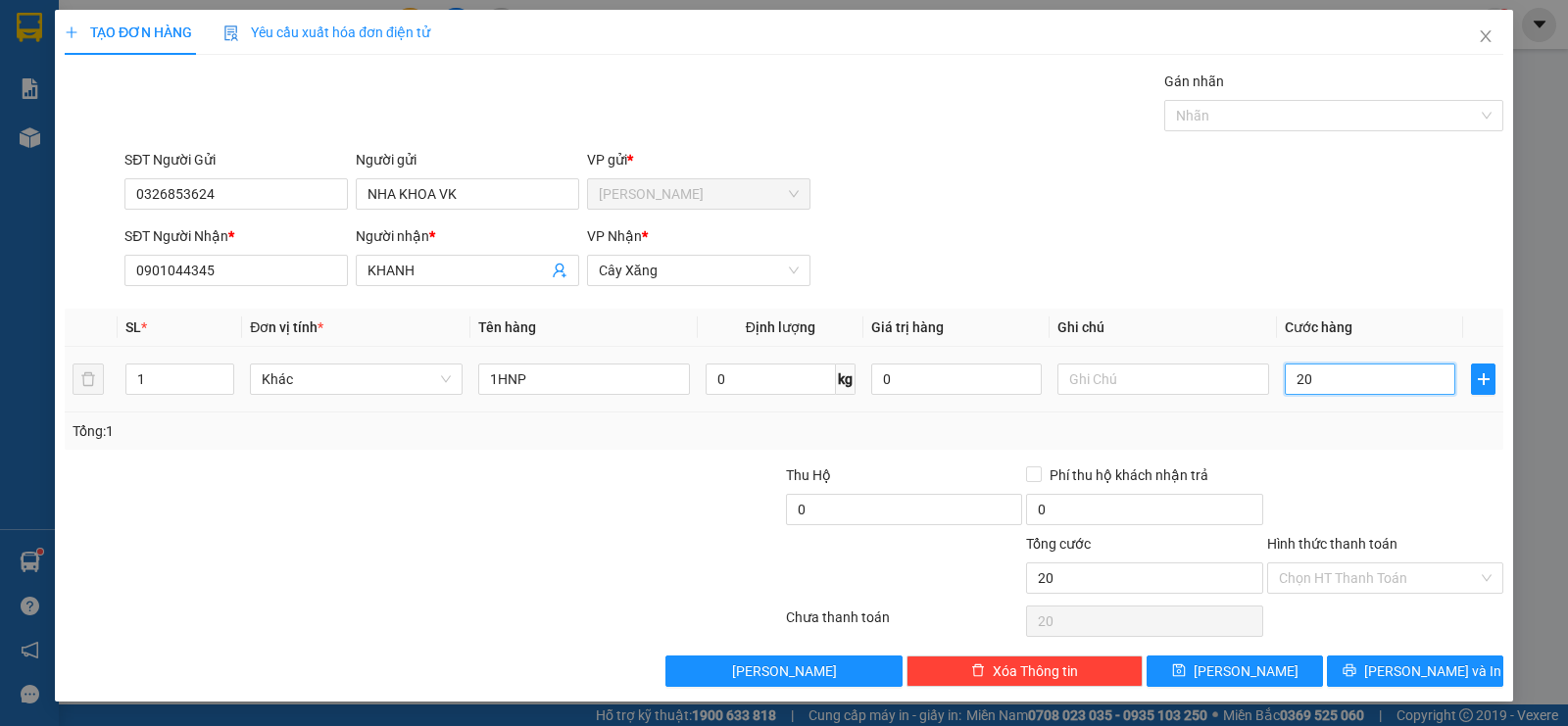
type input "200"
type input "2.000"
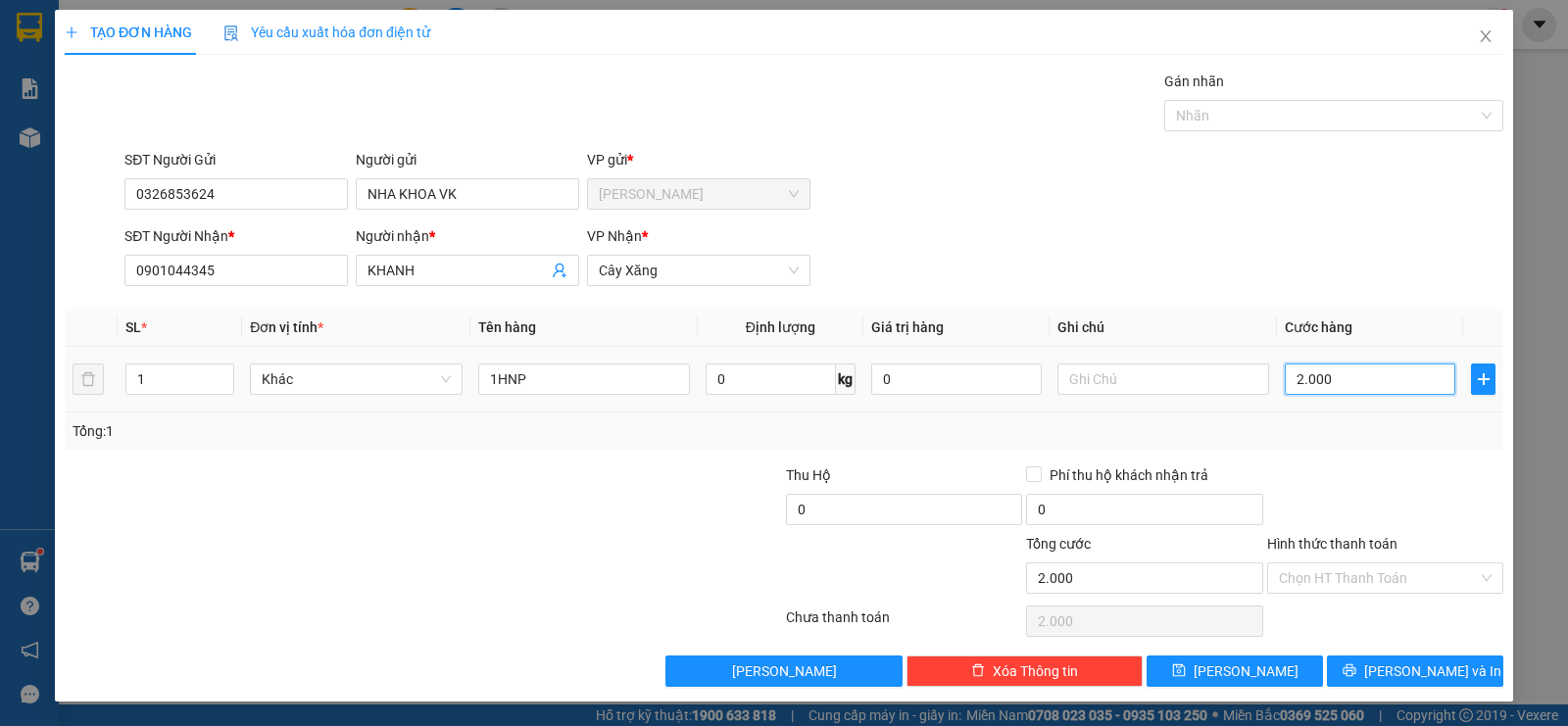
type input "20.000"
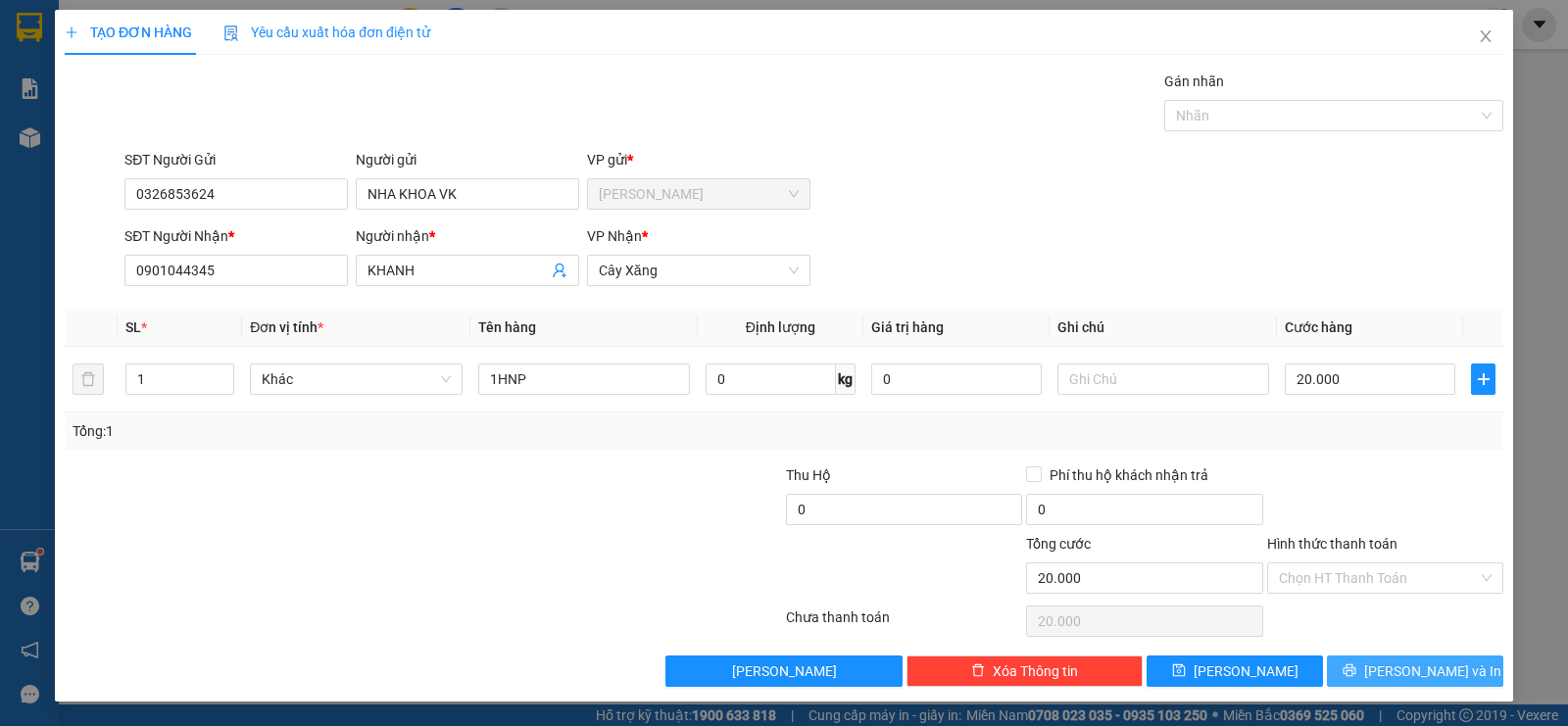
click at [1406, 667] on span "[PERSON_NAME] và In" at bounding box center [1432, 672] width 137 height 22
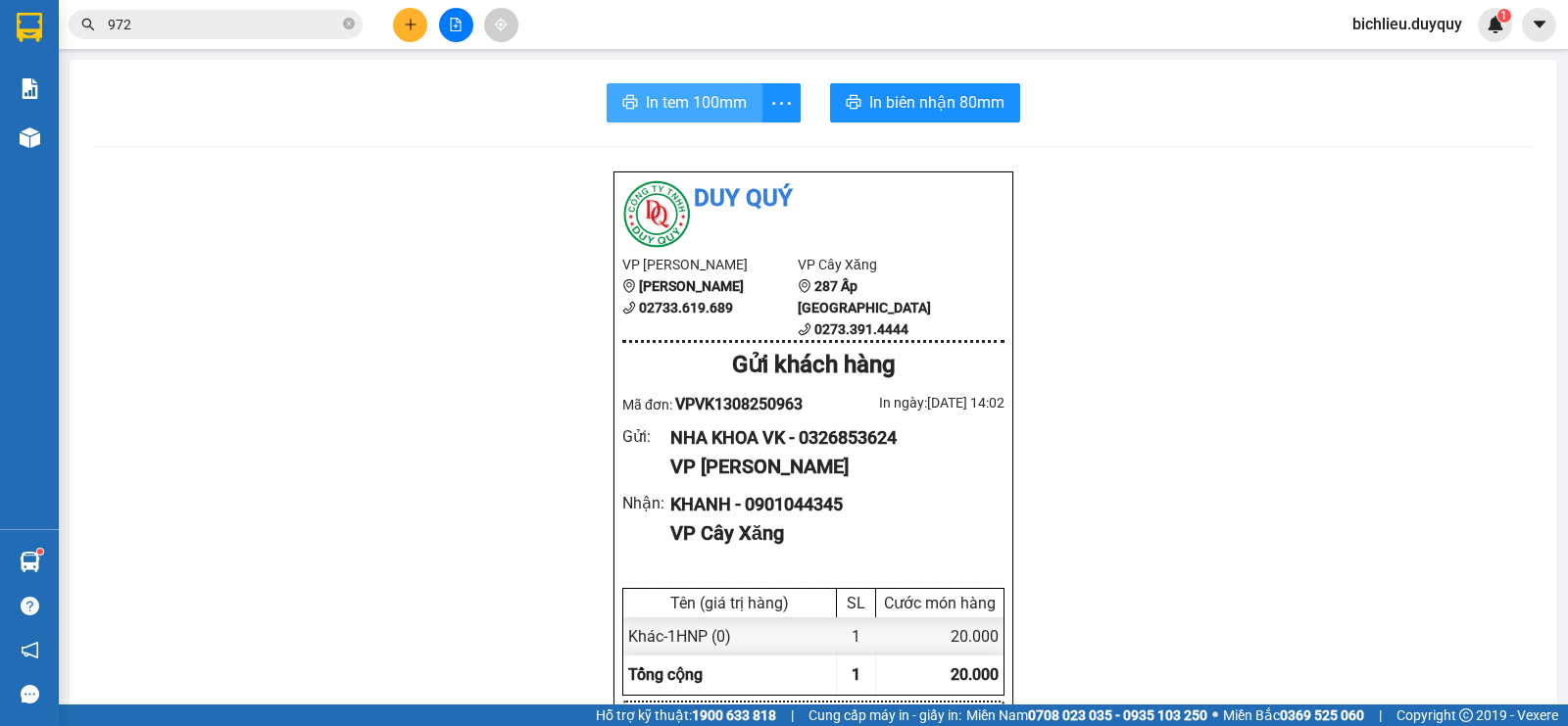
click at [672, 104] on span "In tem 100mm" at bounding box center [696, 102] width 101 height 25
